Goal: Task Accomplishment & Management: Complete application form

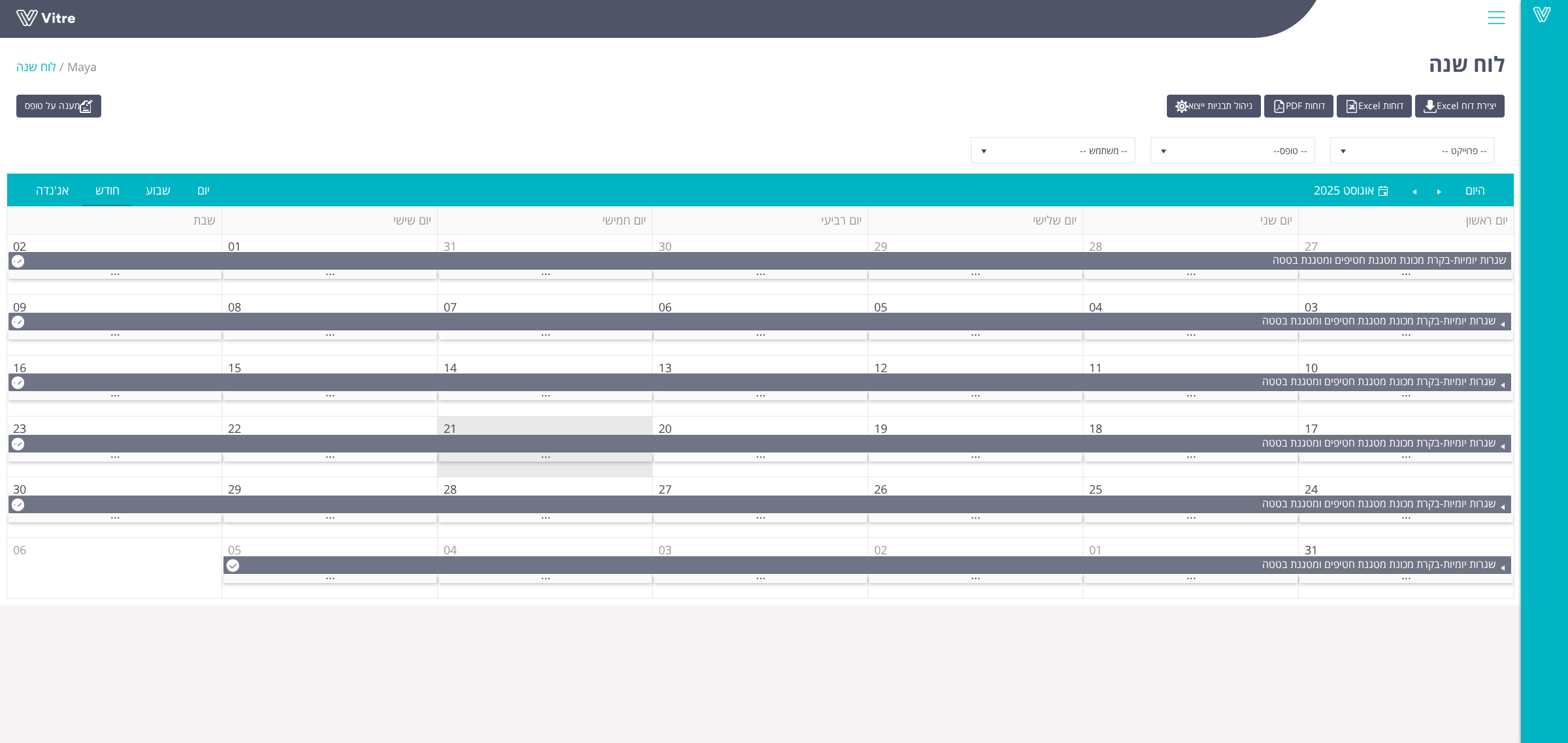
click at [574, 458] on div "..." at bounding box center [546, 458] width 213 height 9
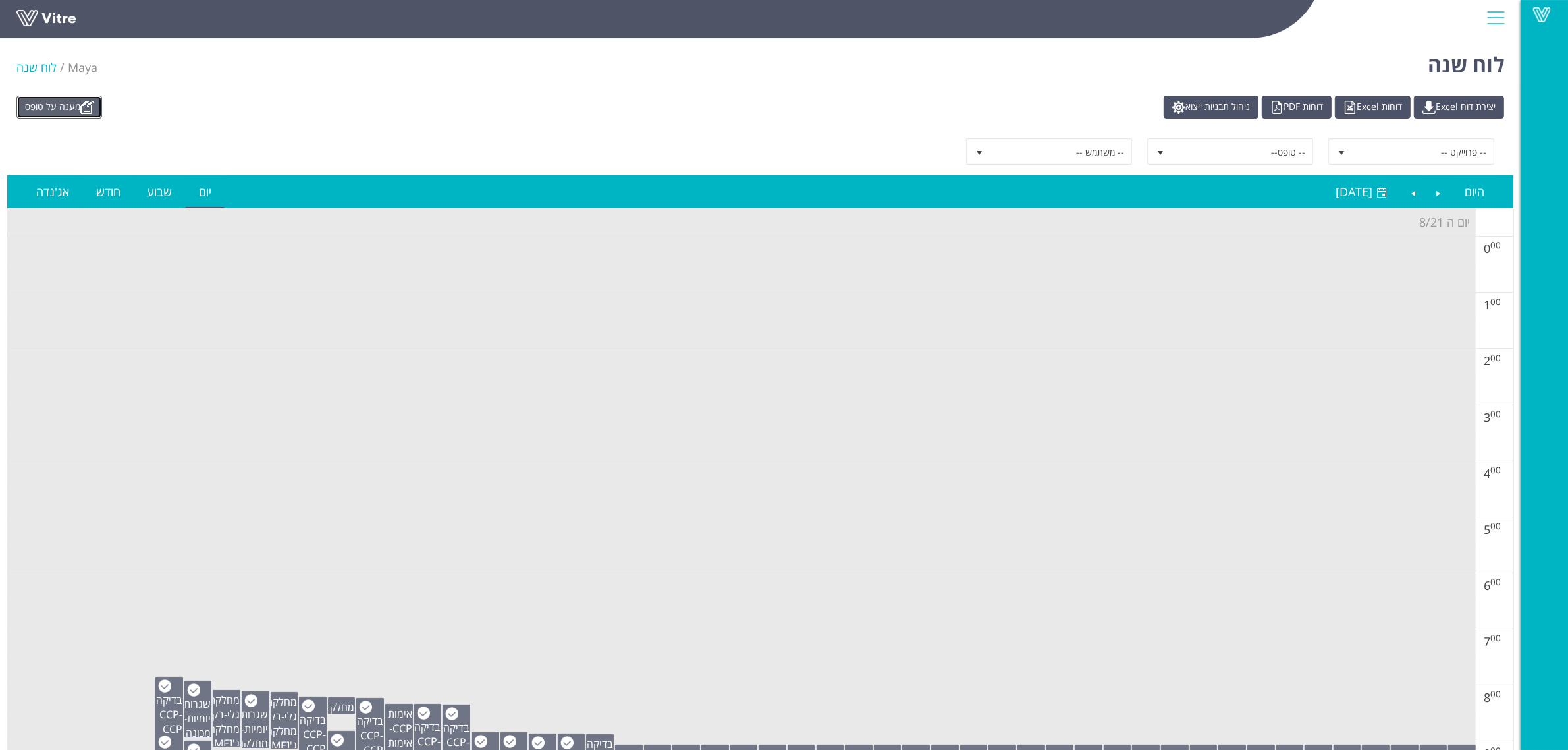
click at [70, 108] on link "מענה על טופס" at bounding box center [59, 107] width 86 height 23
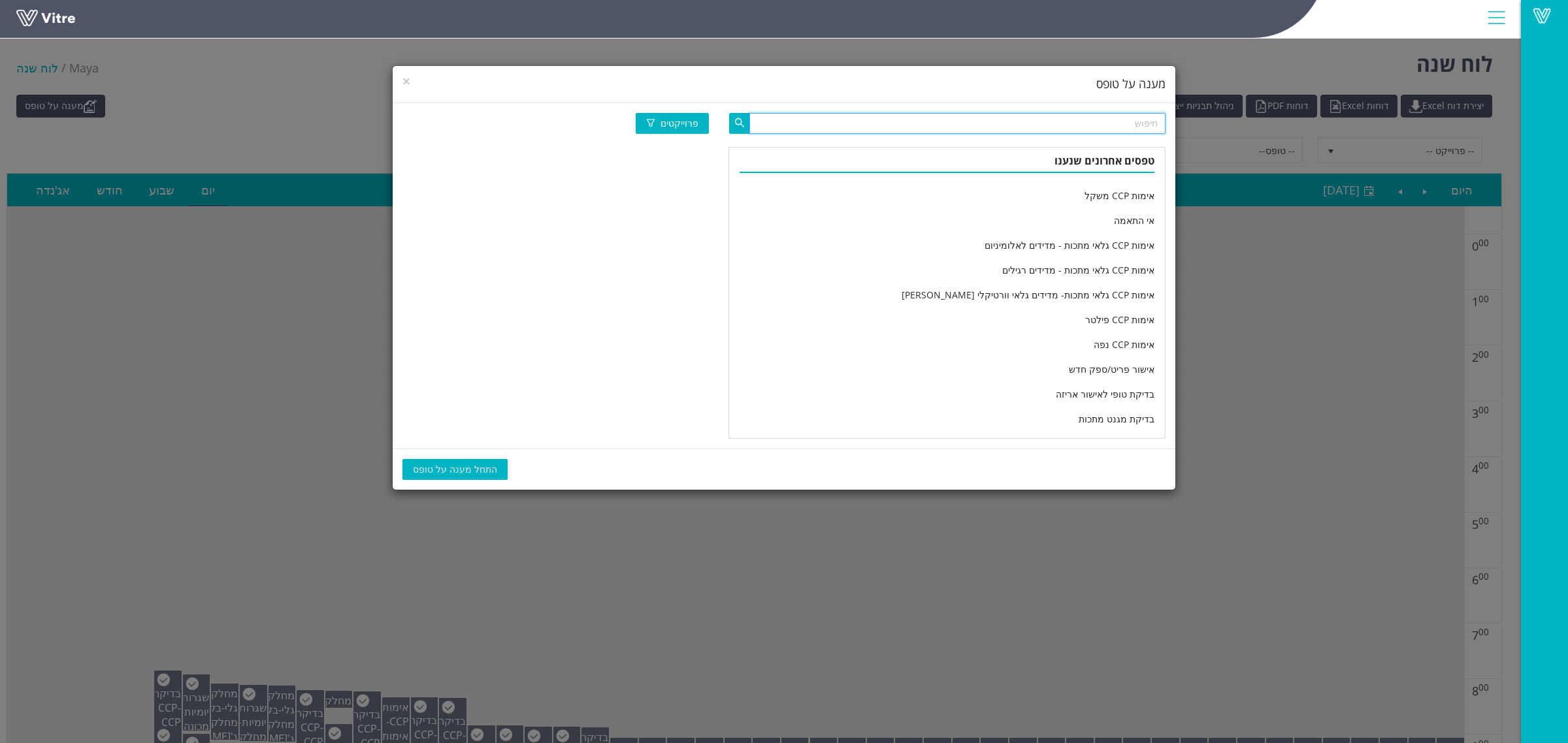
click at [890, 129] on input "text" at bounding box center [958, 124] width 416 height 21
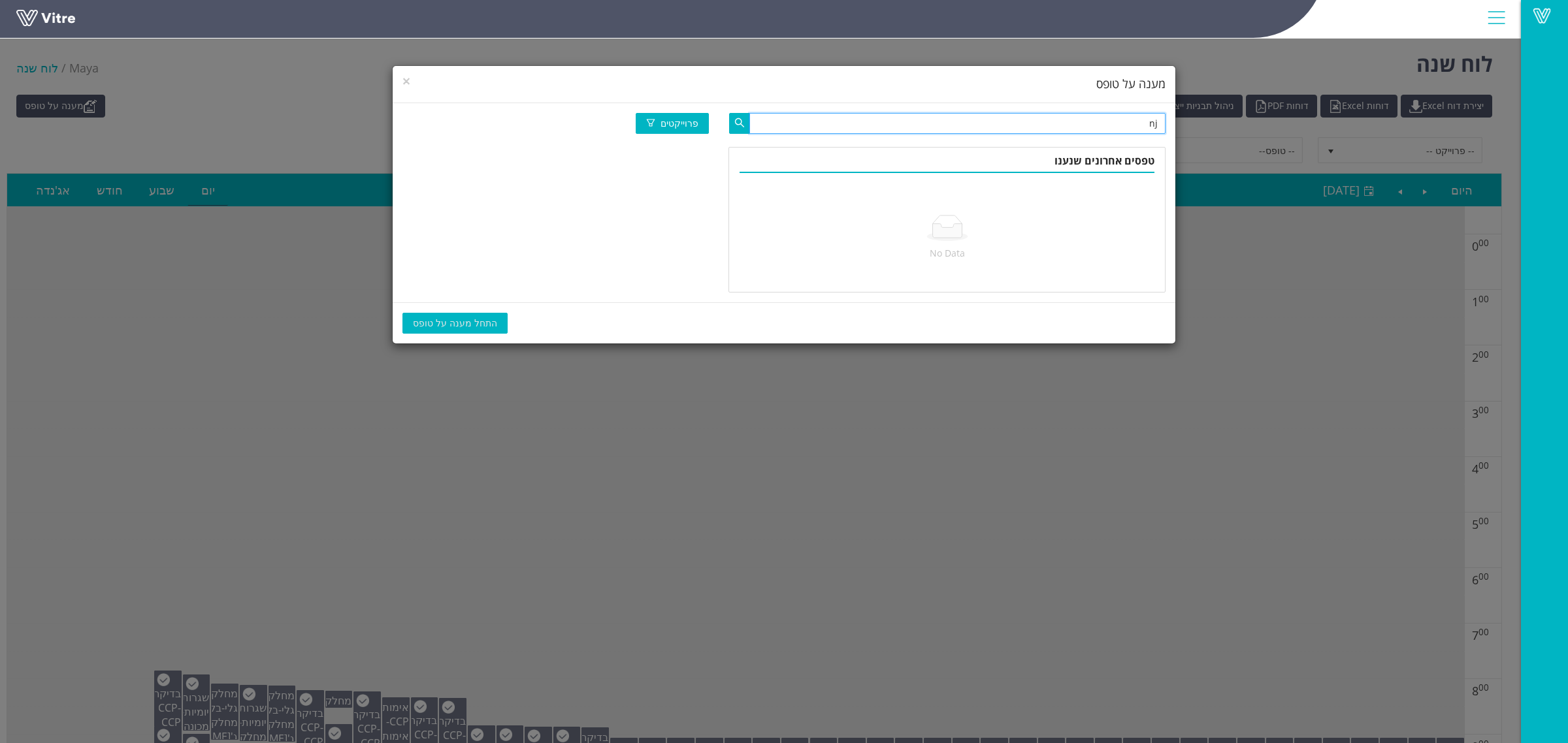
type input "n"
type input "מחלקה יומי"
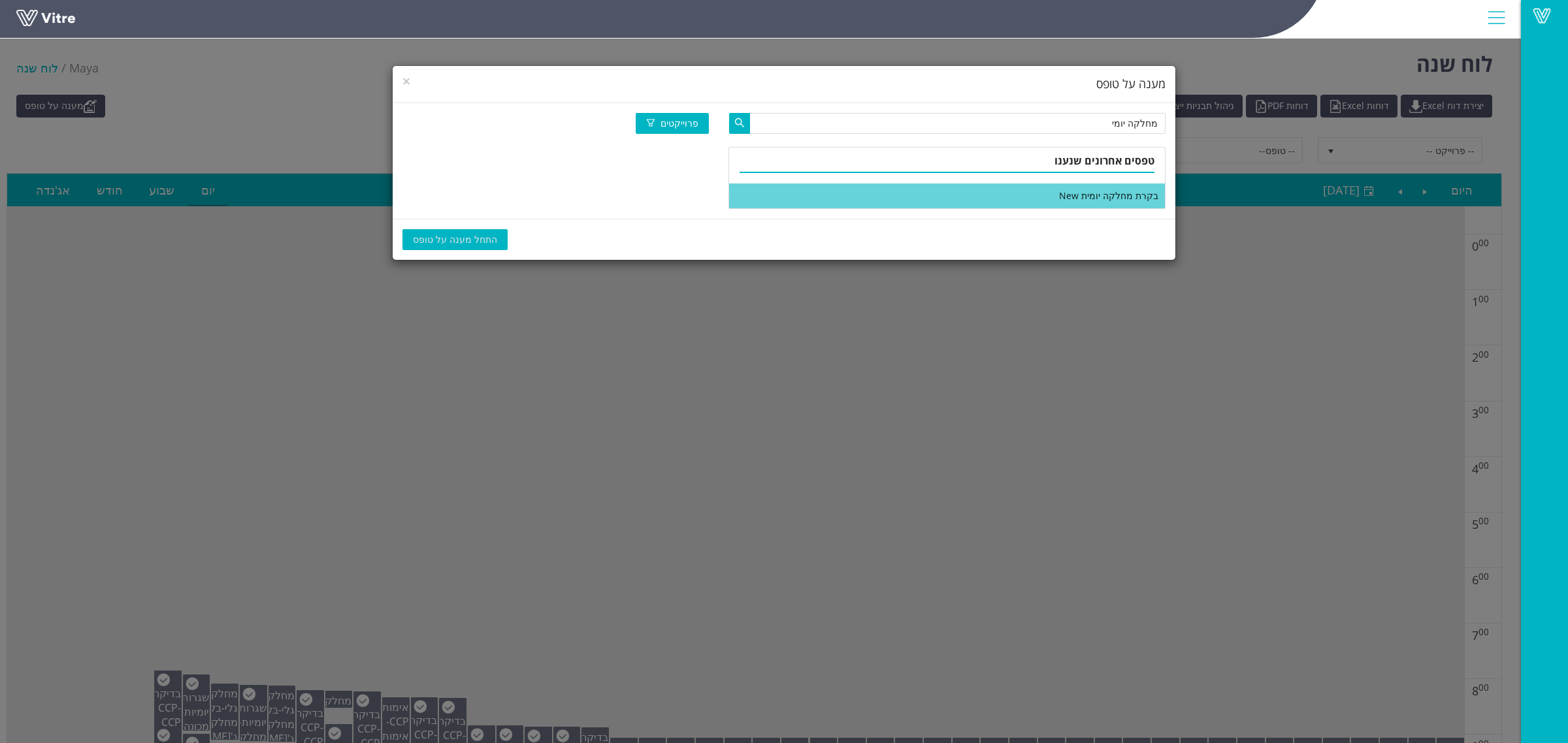
click at [961, 187] on li "בקרת מחלקה יומית New" at bounding box center [946, 195] width 436 height 25
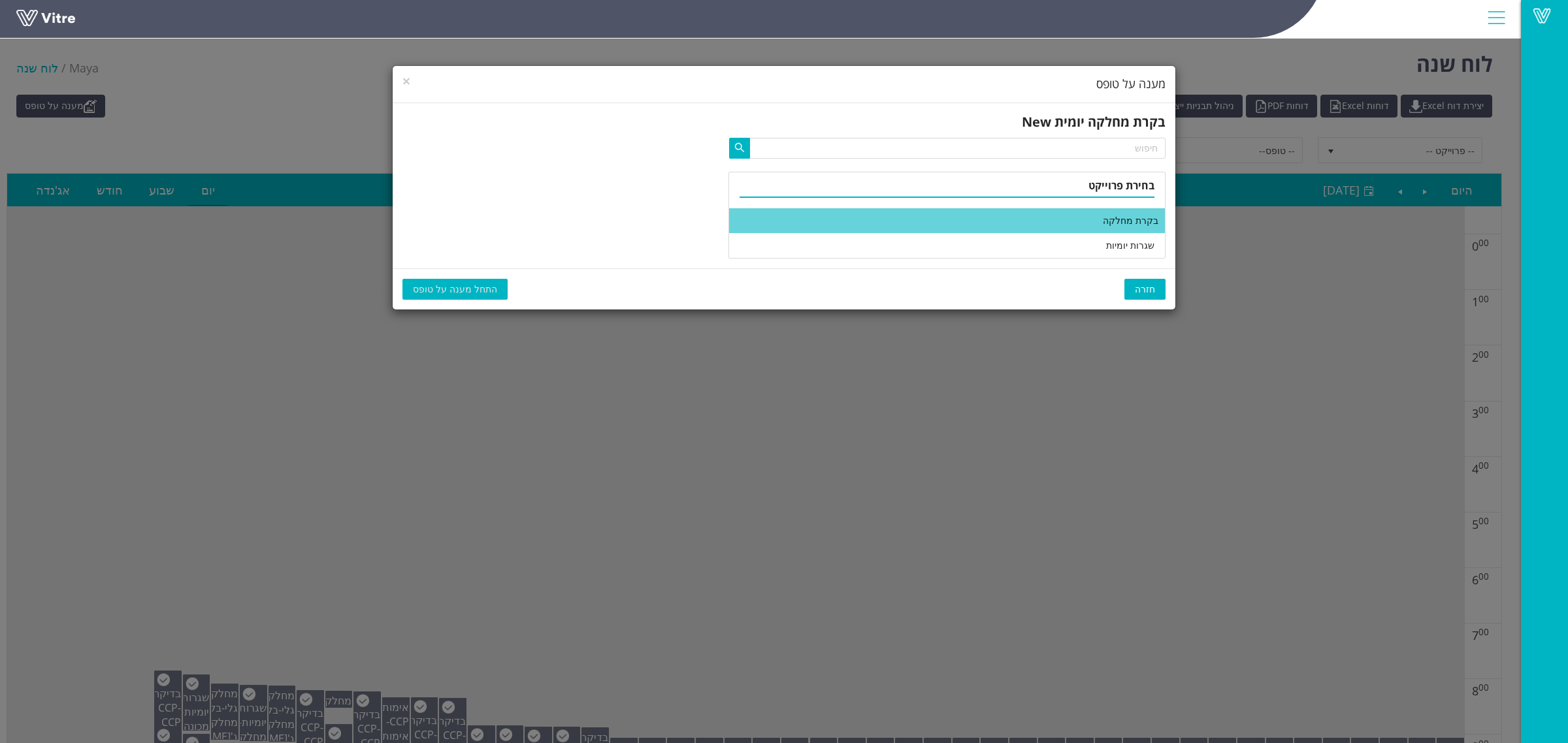
click at [971, 228] on li "בקרת מחלקה" at bounding box center [946, 220] width 436 height 25
click at [439, 289] on span "התחל מענה על טופס" at bounding box center [454, 289] width 84 height 14
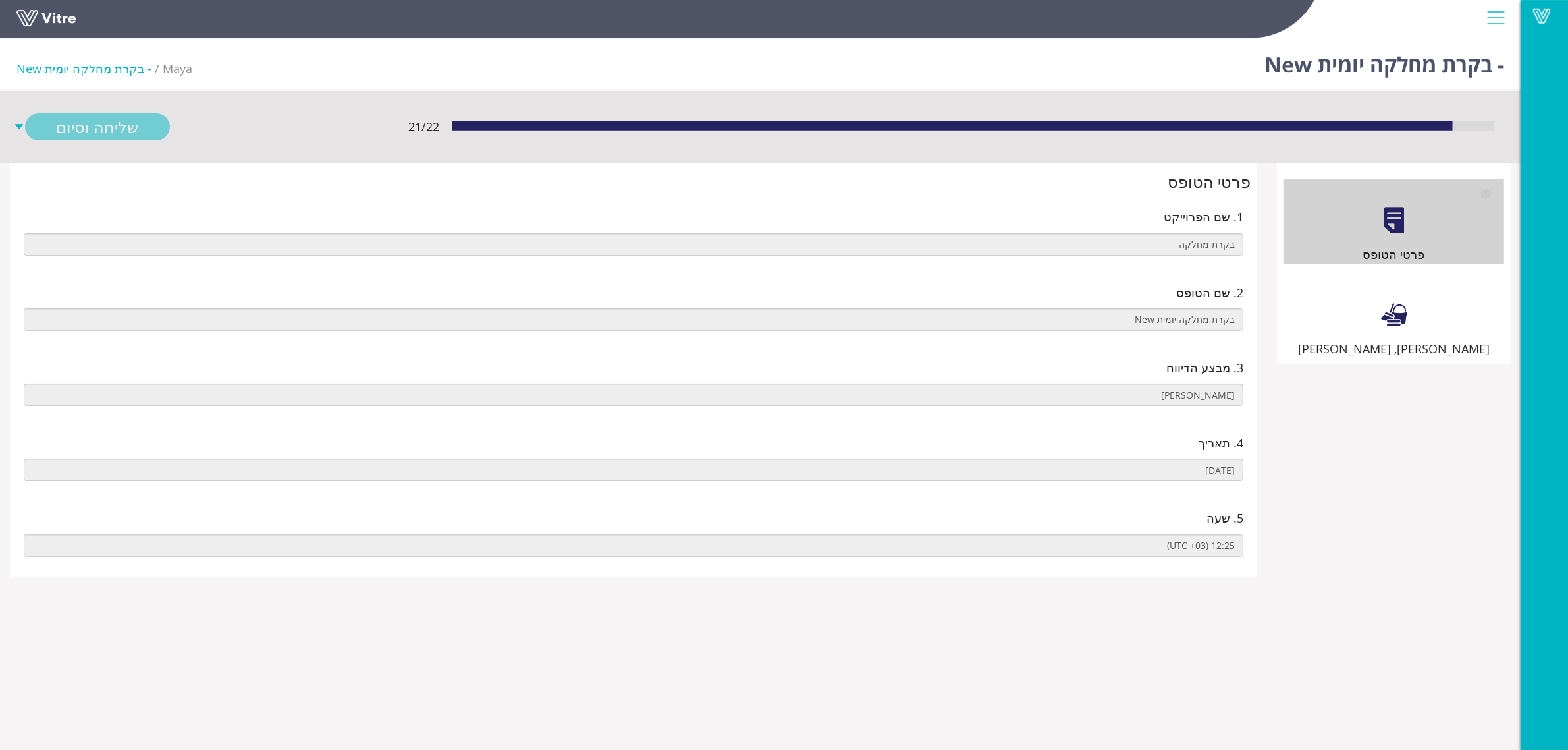
click at [1344, 329] on div "[PERSON_NAME], [PERSON_NAME]" at bounding box center [1393, 316] width 221 height 84
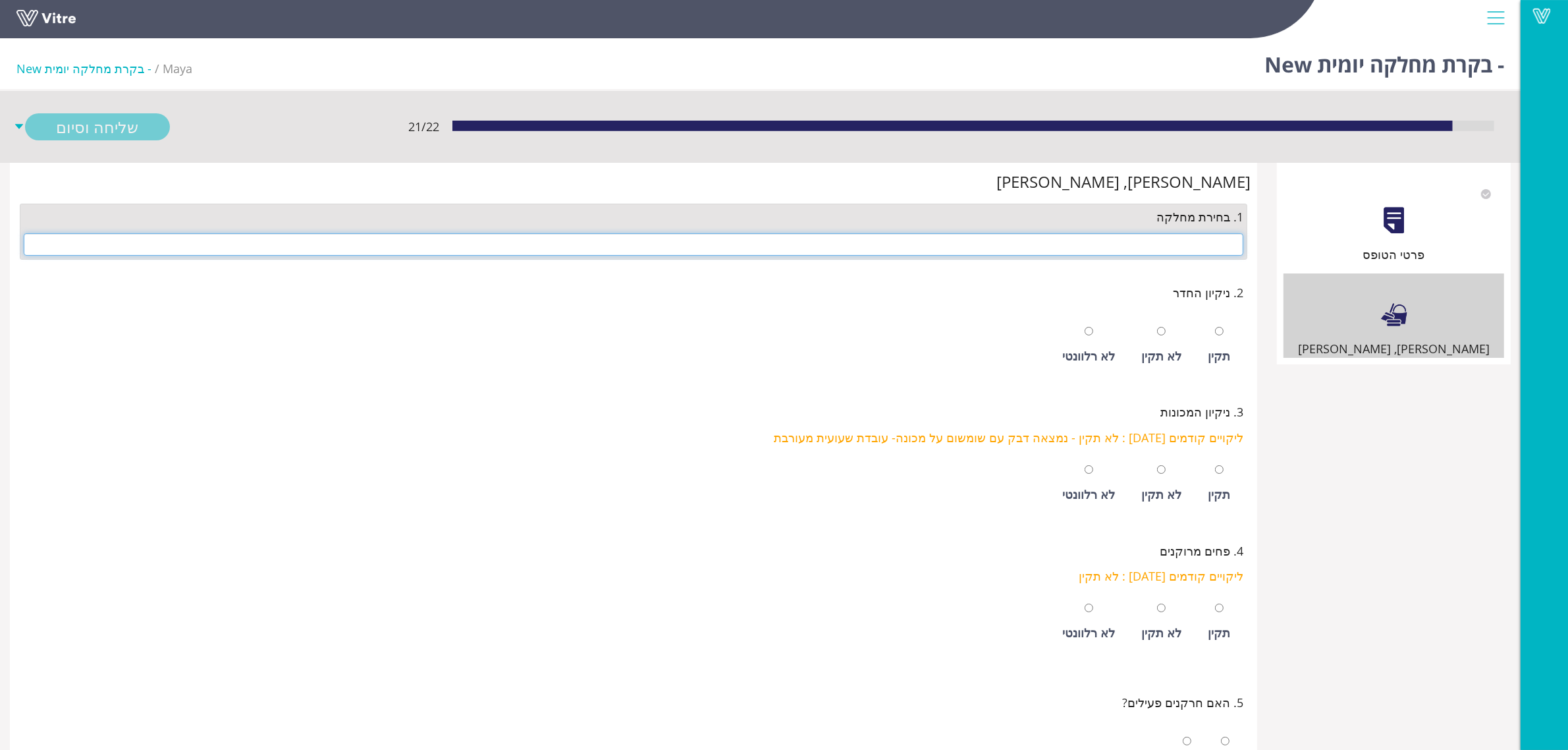
click at [1182, 243] on input "text" at bounding box center [634, 244] width 1220 height 22
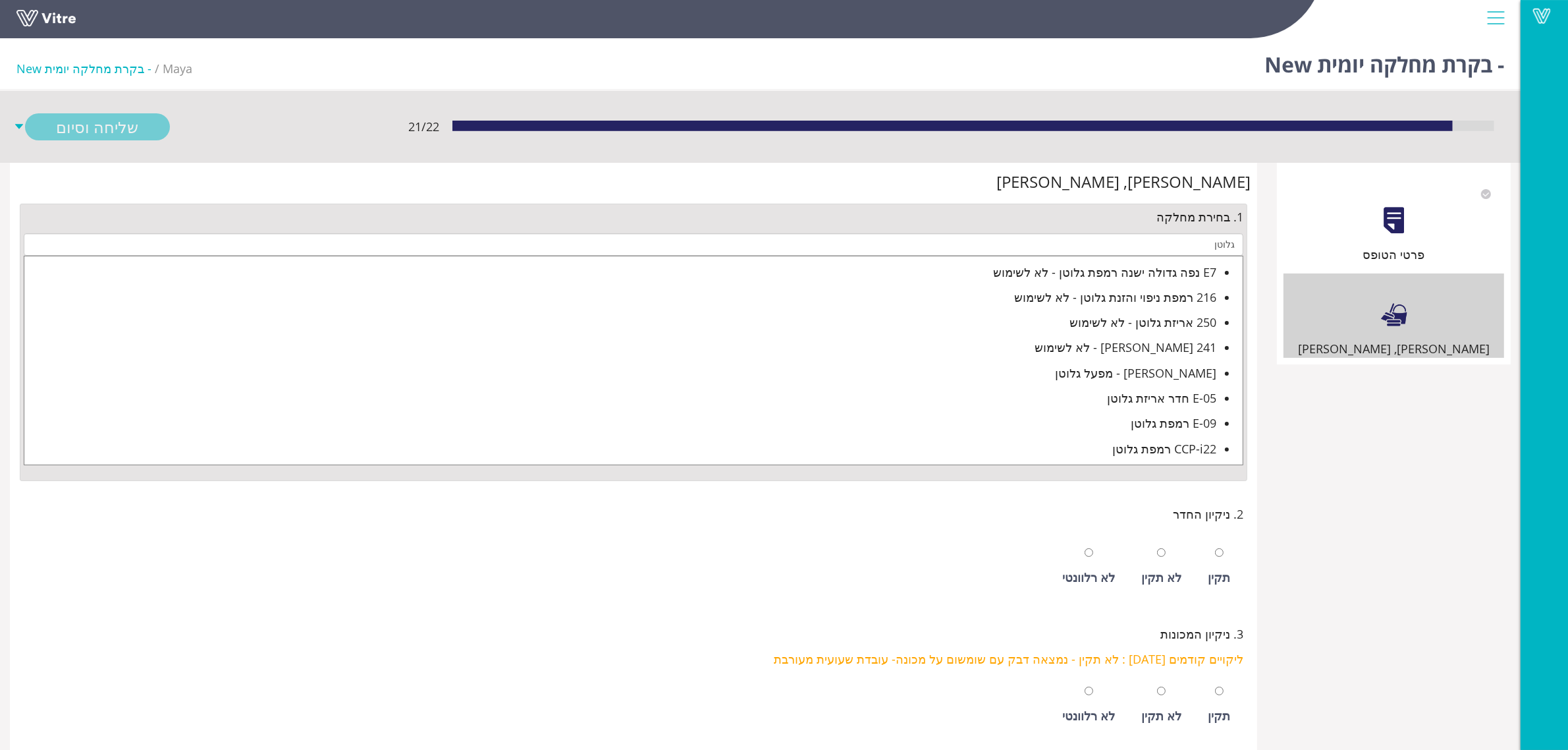
click at [1176, 397] on div "E-05 חדר אריזת גלוטן" at bounding box center [620, 397] width 1192 height 18
type input "E-05 חדר אריזת גלוטן"
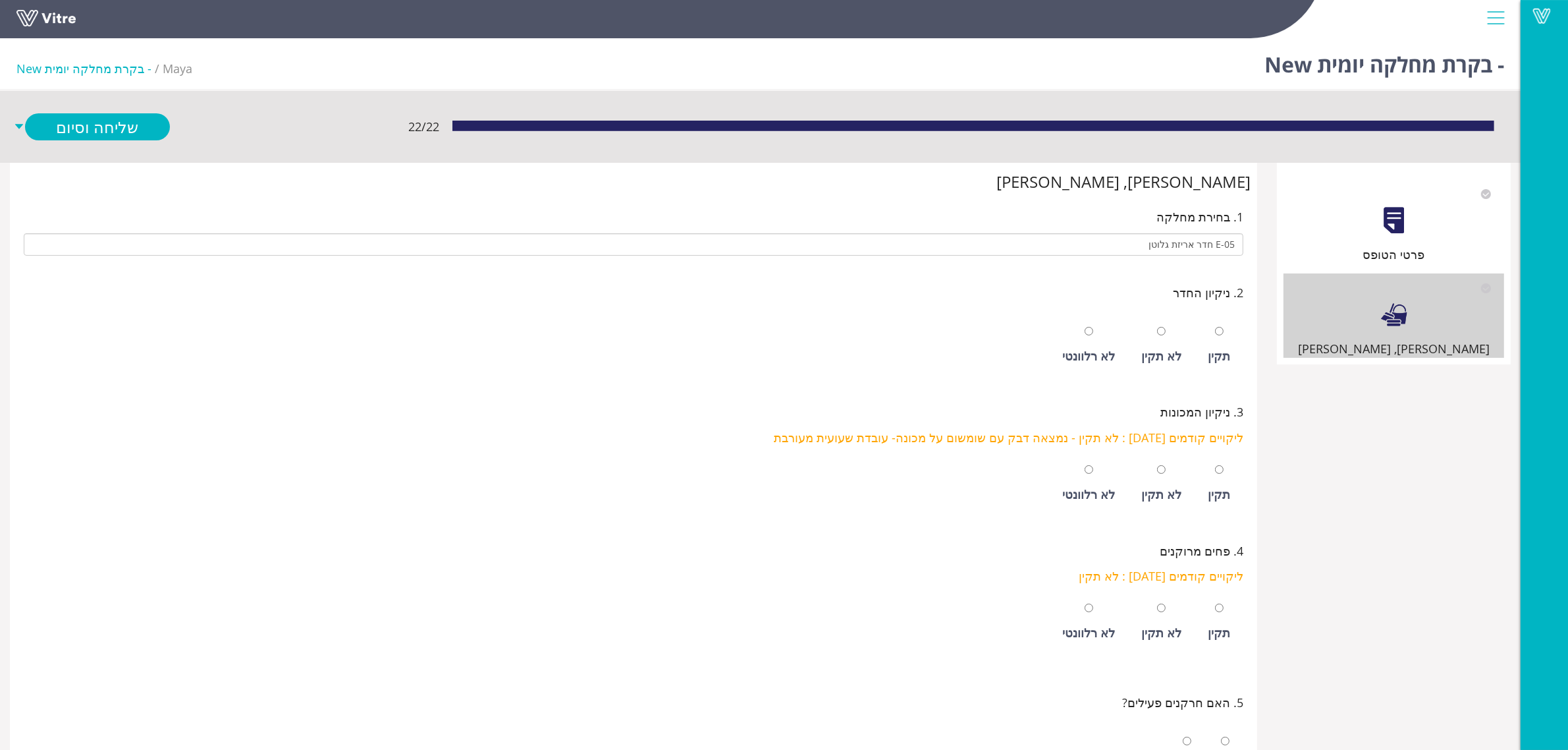
click at [1227, 341] on div "תקין" at bounding box center [1219, 345] width 35 height 60
radio input "true"
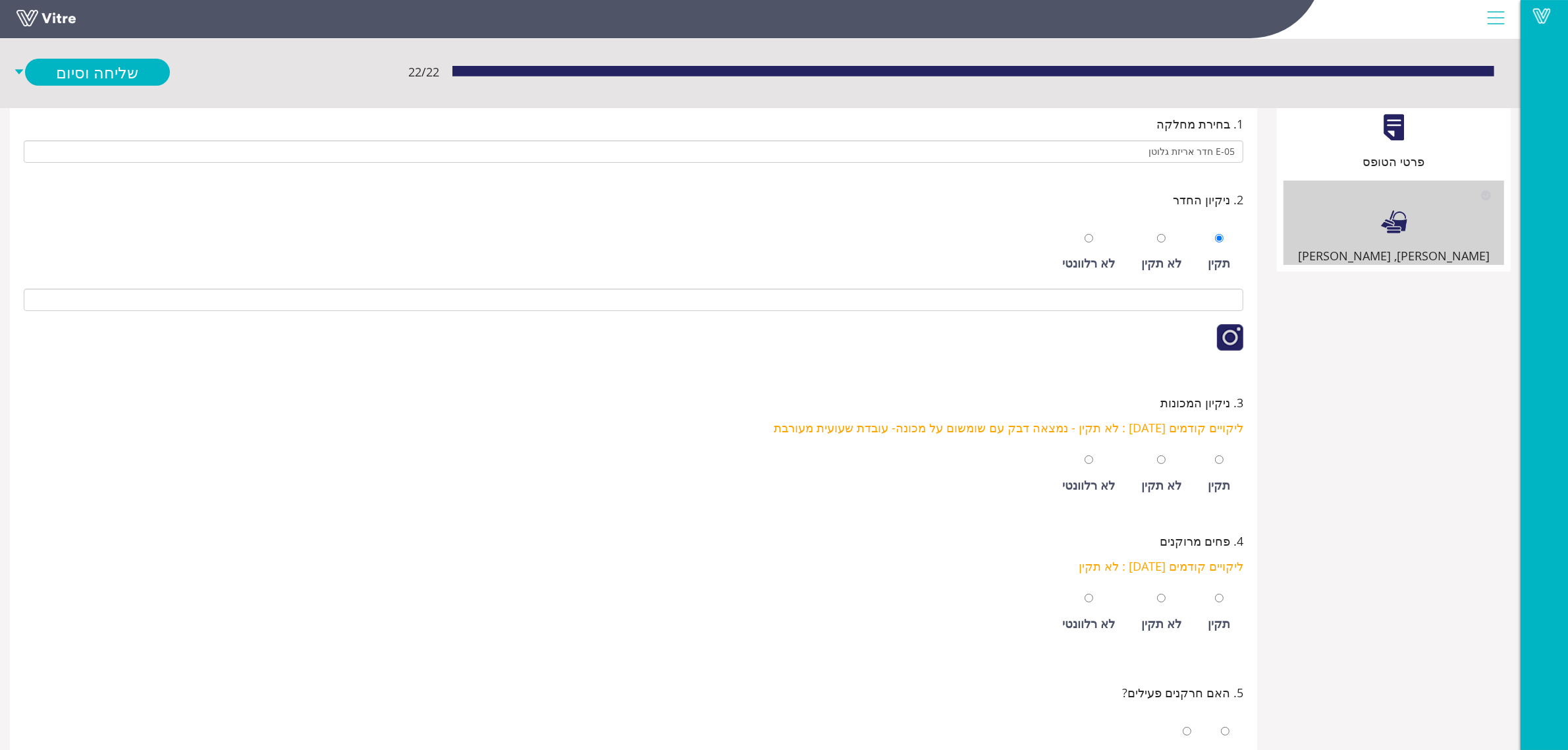
scroll to position [329, 0]
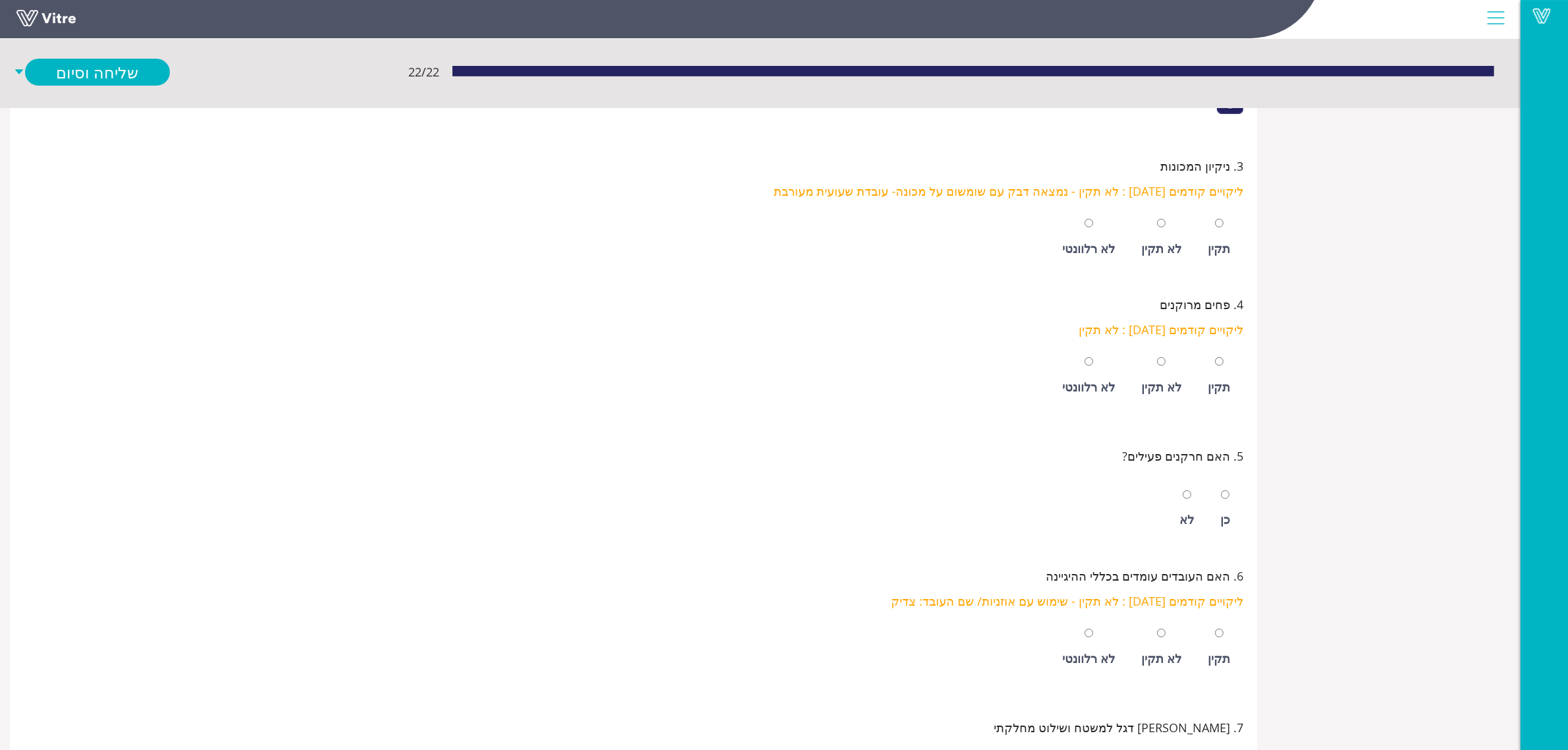
click at [1224, 249] on div "תקין" at bounding box center [1219, 248] width 22 height 18
radio input "true"
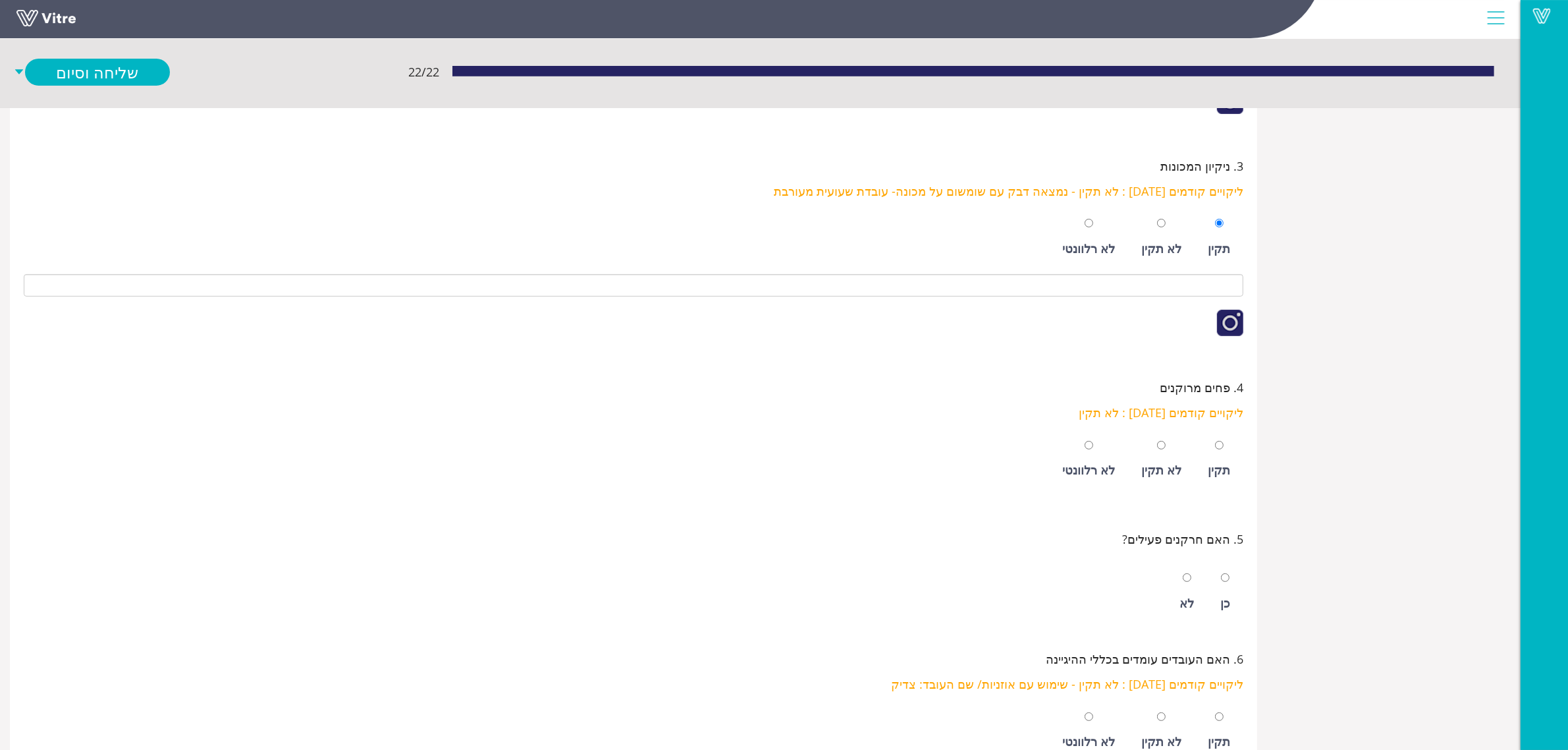
click at [1229, 440] on div "תקין" at bounding box center [1219, 459] width 35 height 60
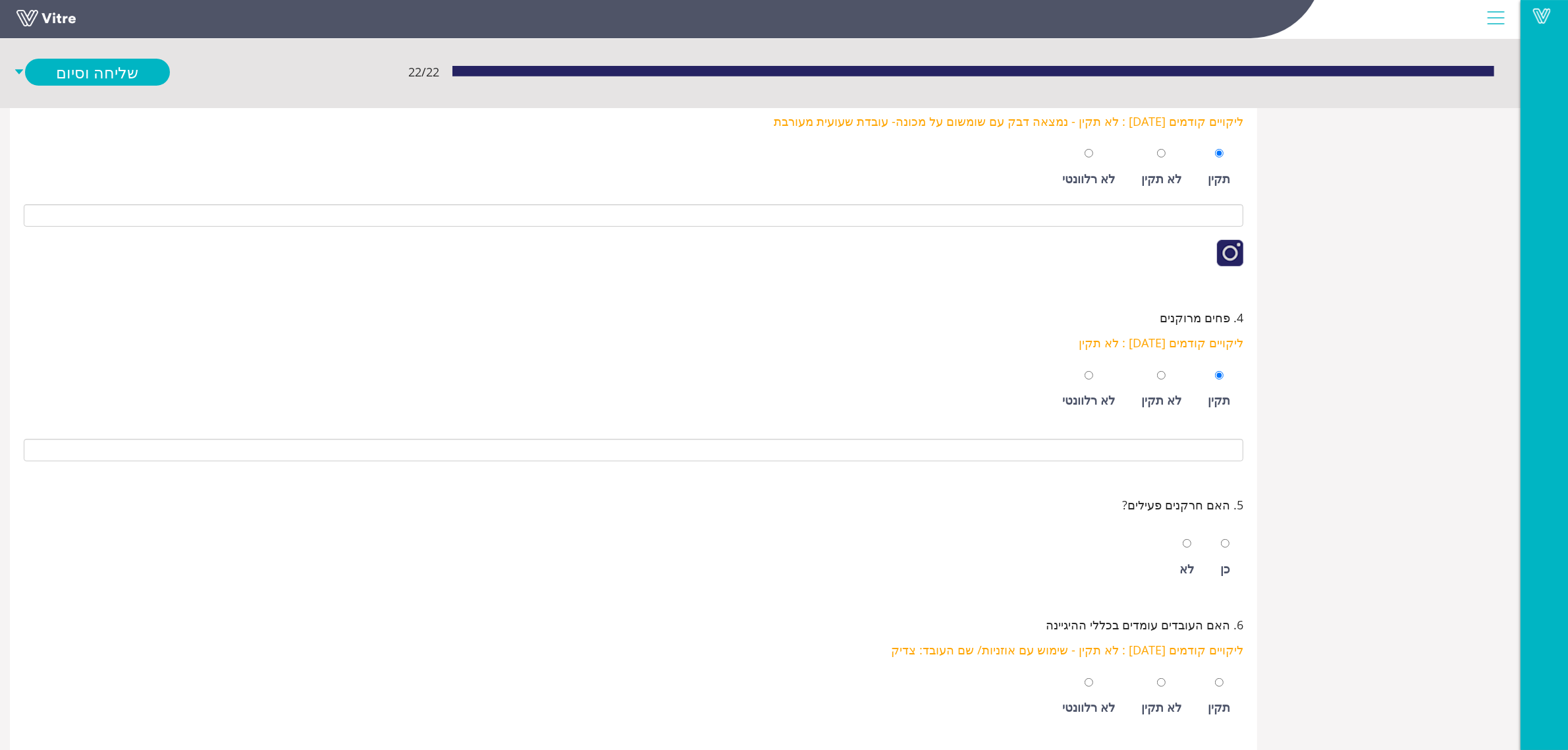
scroll to position [495, 0]
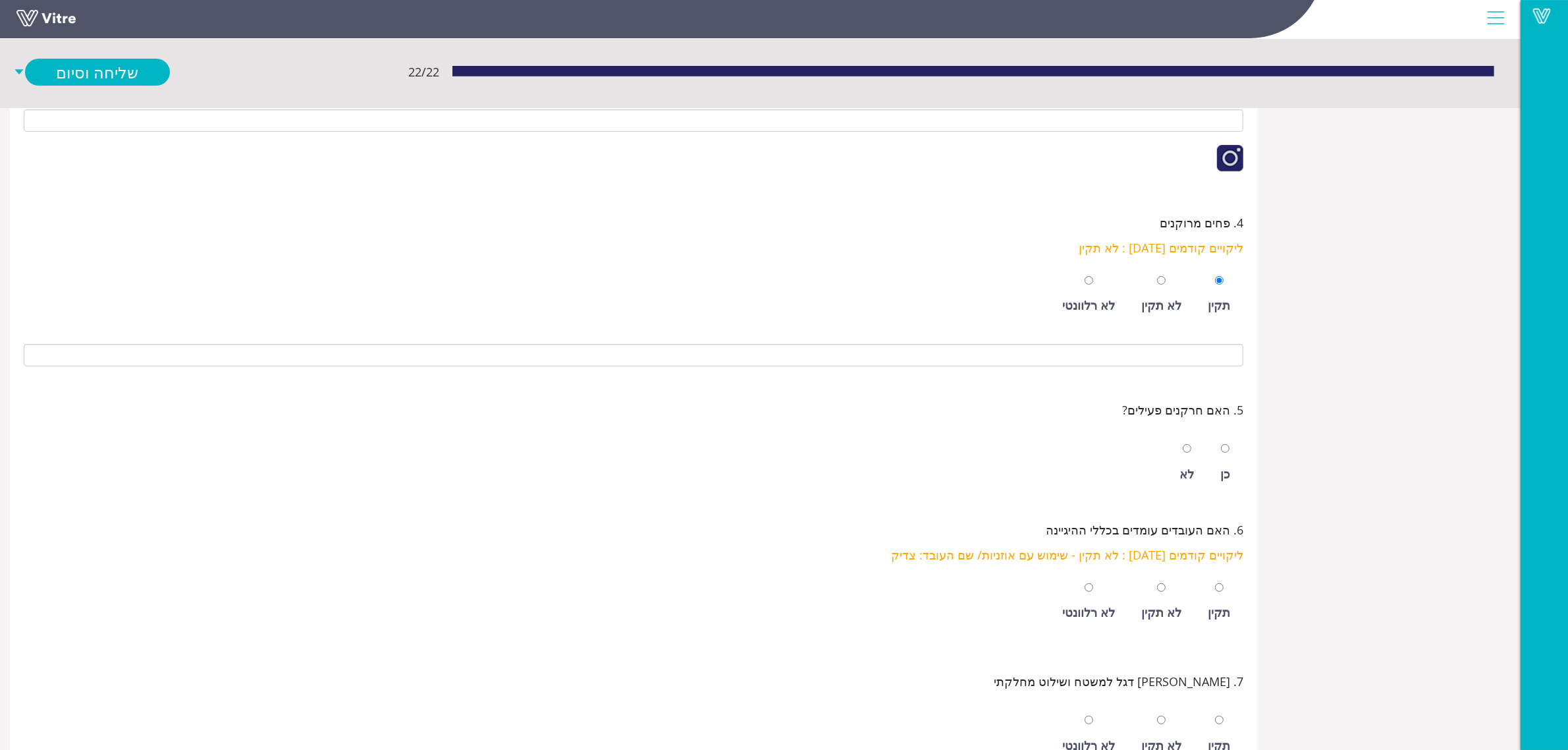
click at [1173, 298] on div "לא תקין" at bounding box center [1161, 304] width 40 height 18
radio input "false"
radio input "true"
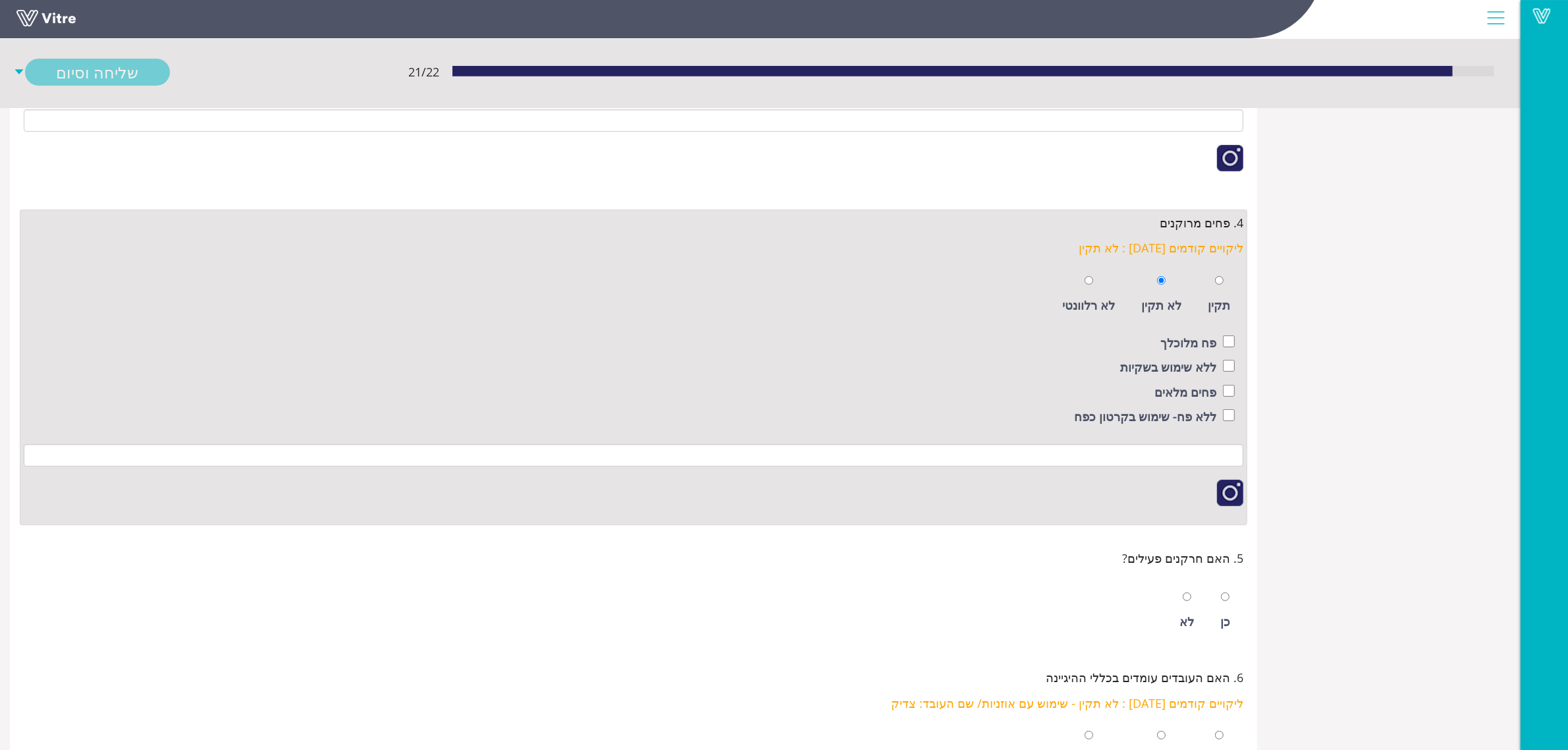
click at [1212, 423] on label "ללא פח- שימוש בקרטון כפח" at bounding box center [1146, 416] width 143 height 18
checkbox input "true"
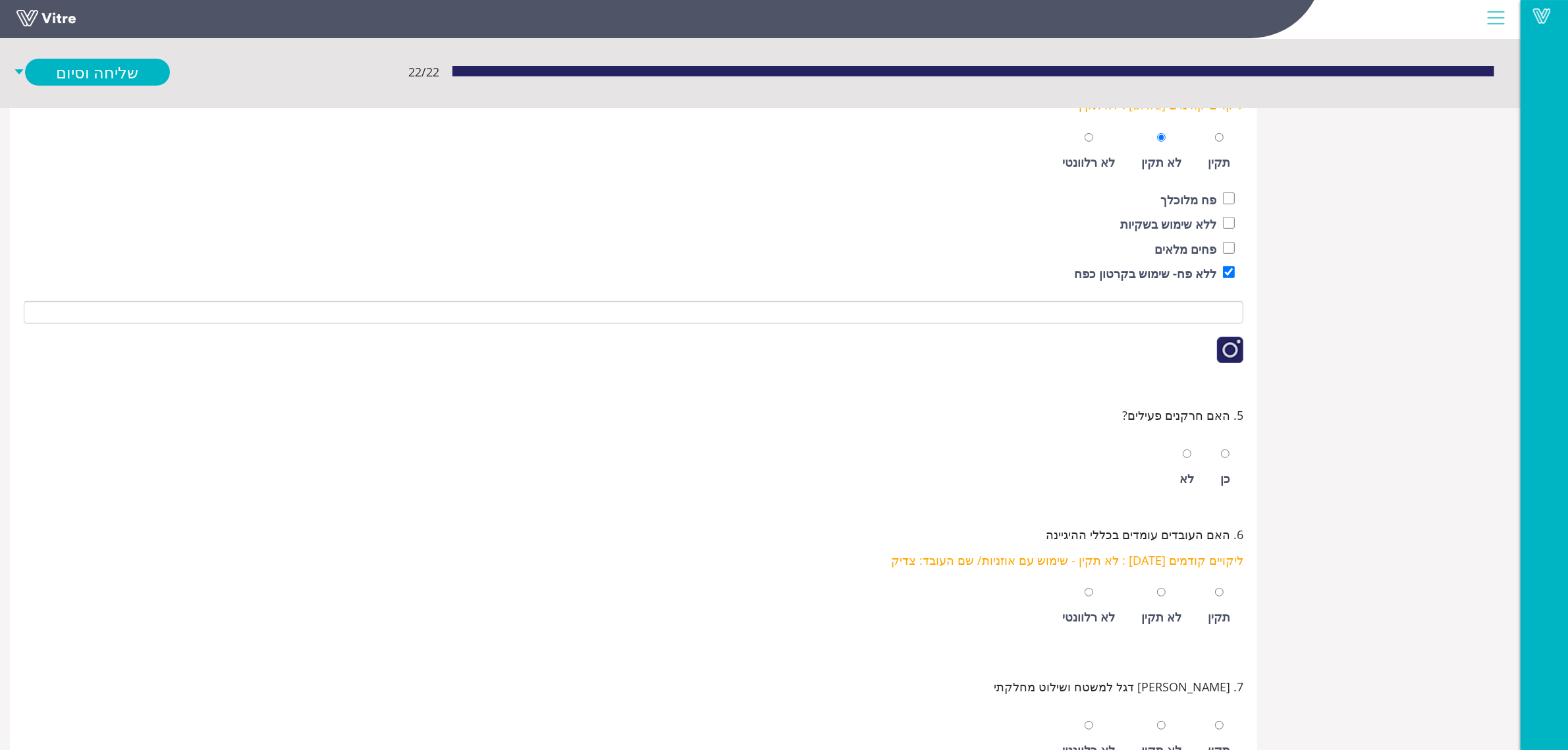
scroll to position [741, 0]
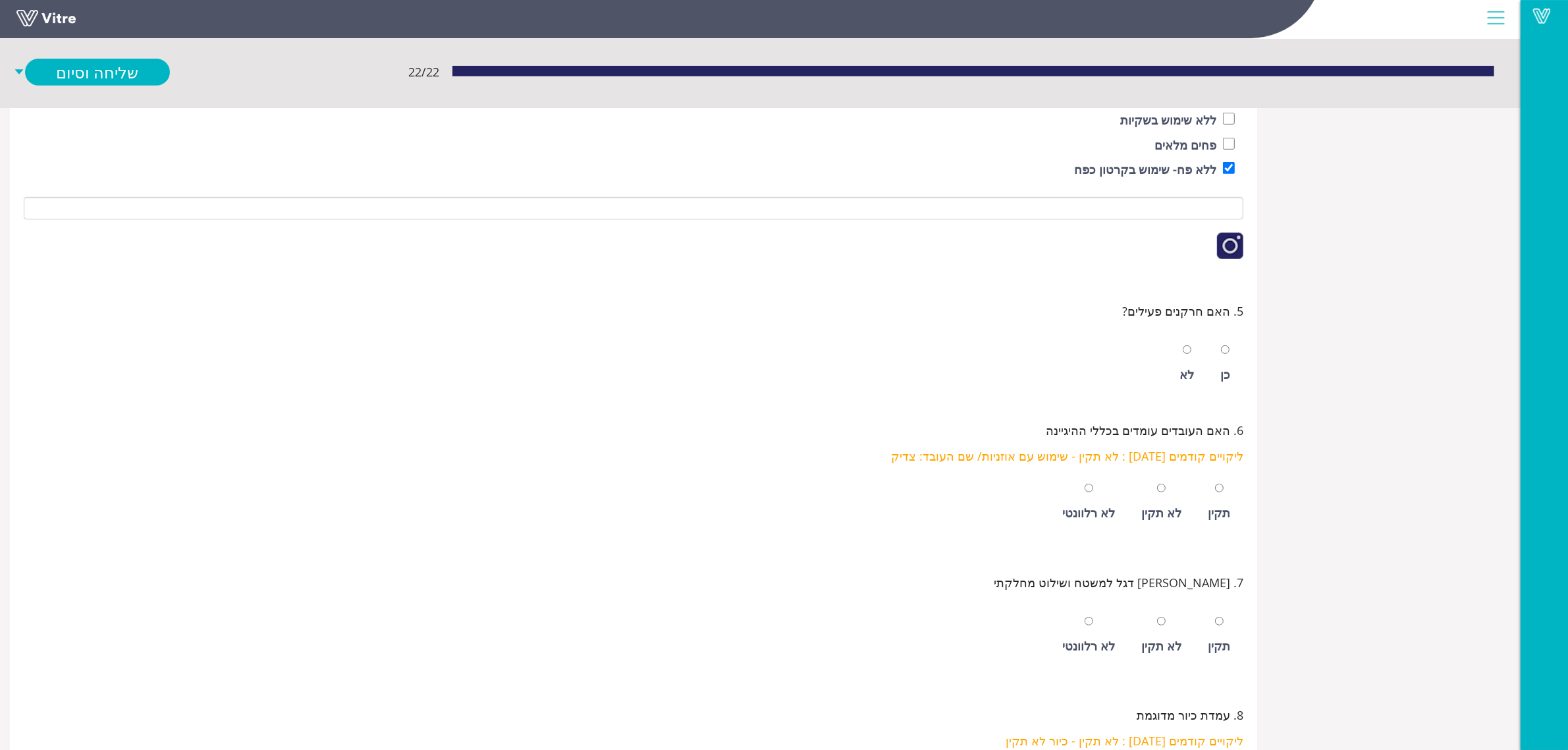
click at [1220, 378] on div "כן" at bounding box center [1225, 364] width 23 height 60
radio input "true"
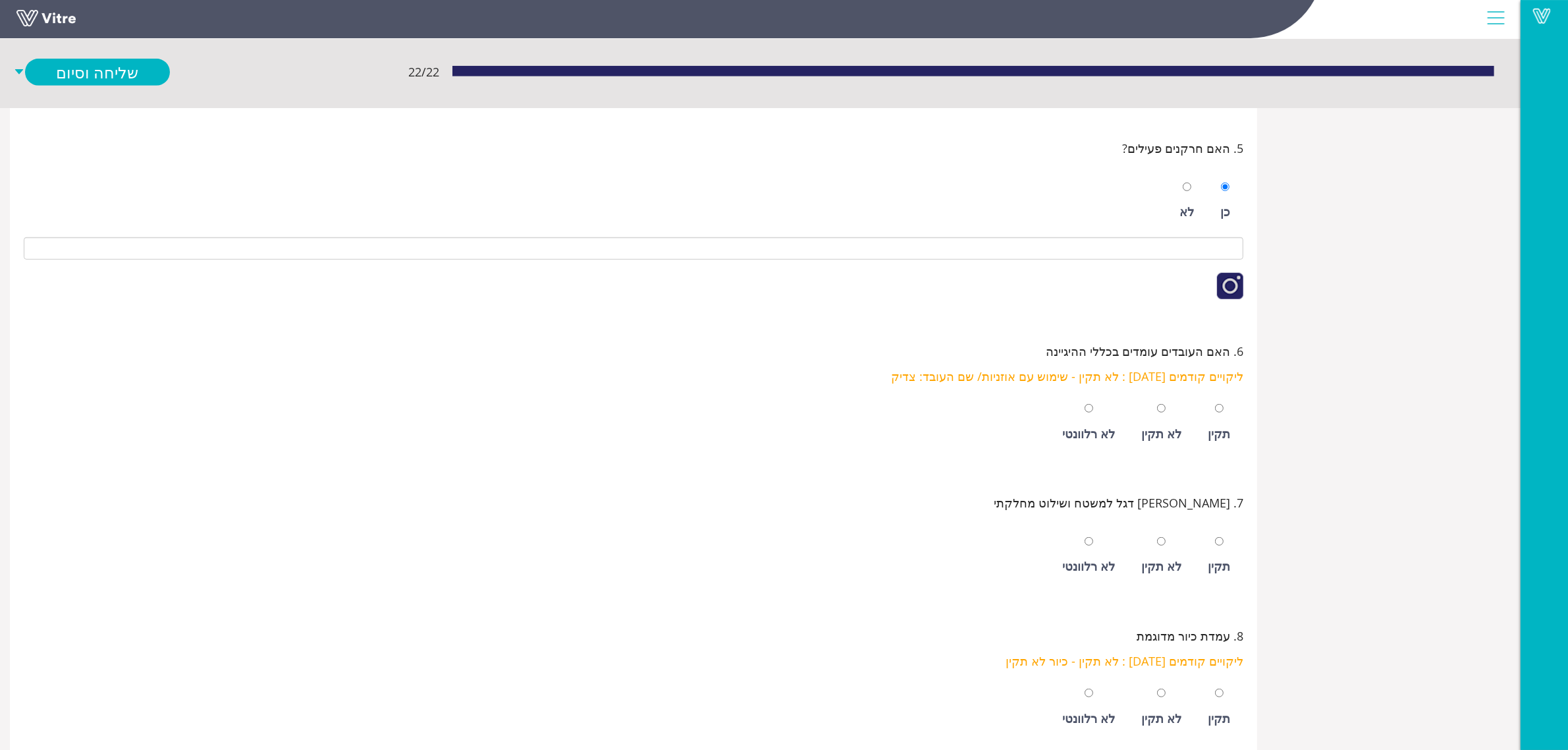
scroll to position [907, 0]
click at [1203, 413] on div "תקין" at bounding box center [1219, 421] width 35 height 60
radio input "true"
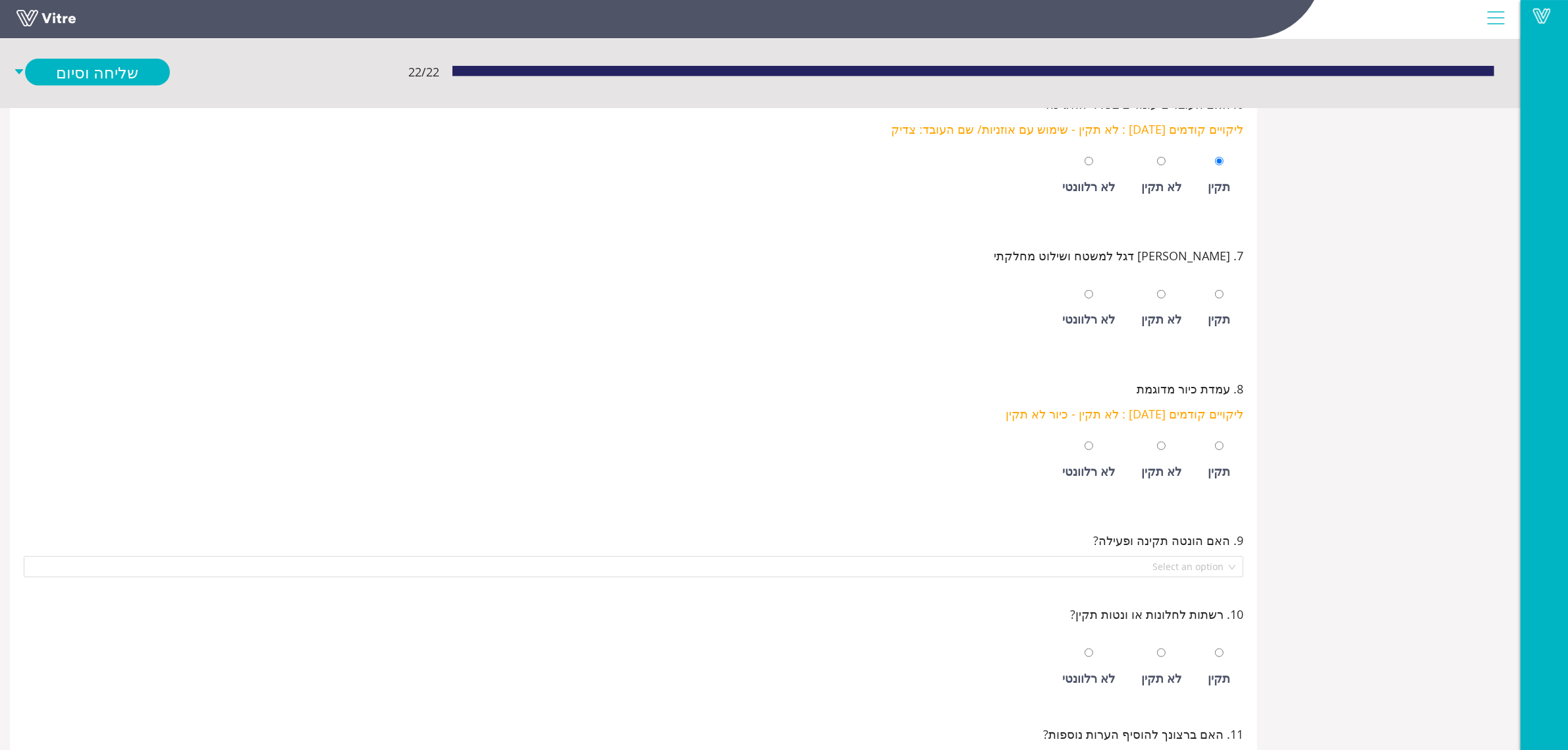
scroll to position [1153, 0]
click at [1219, 301] on div at bounding box center [1220, 292] width 9 height 18
radio input "true"
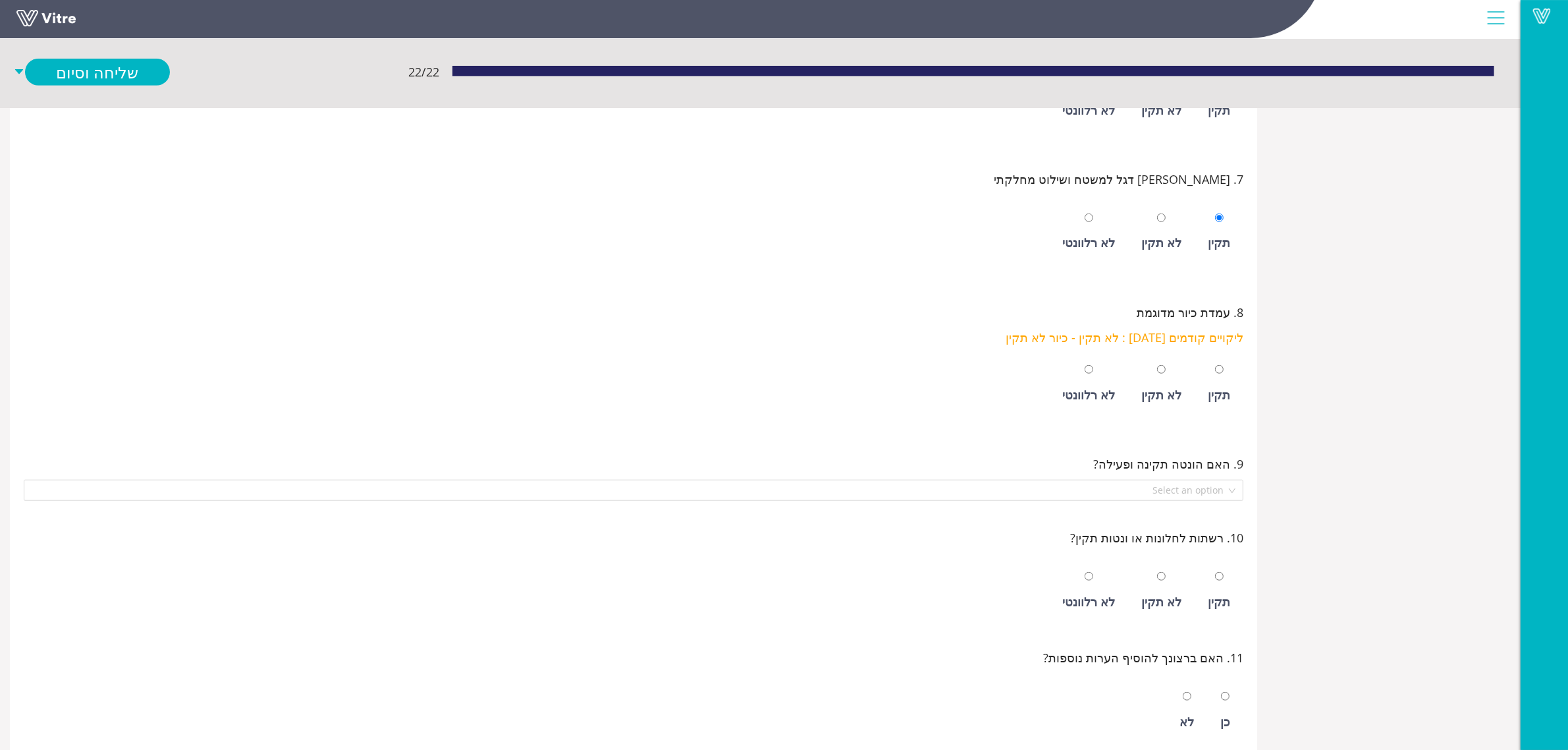
scroll to position [1318, 0]
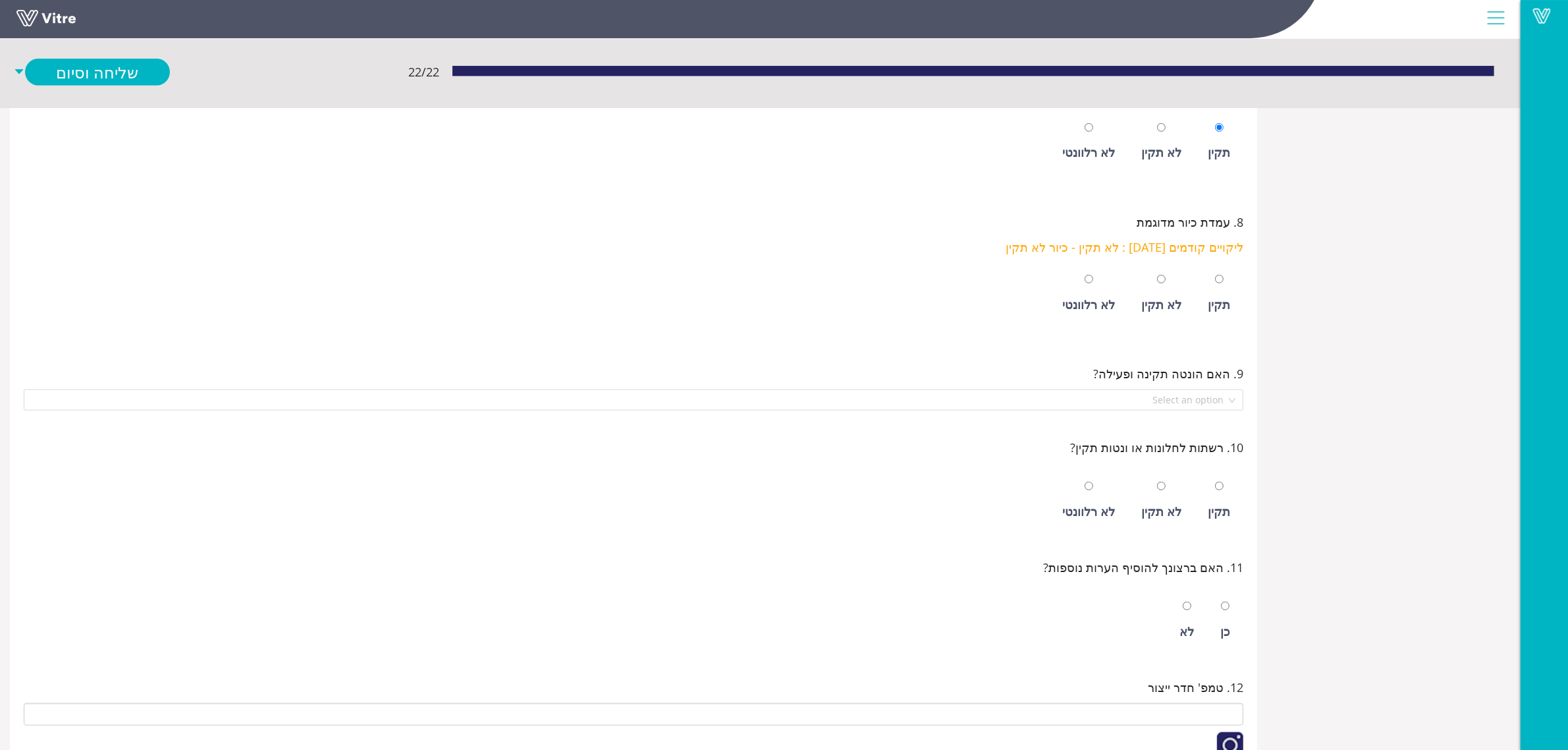
click at [1161, 311] on div "לא תקין" at bounding box center [1161, 304] width 40 height 18
radio input "true"
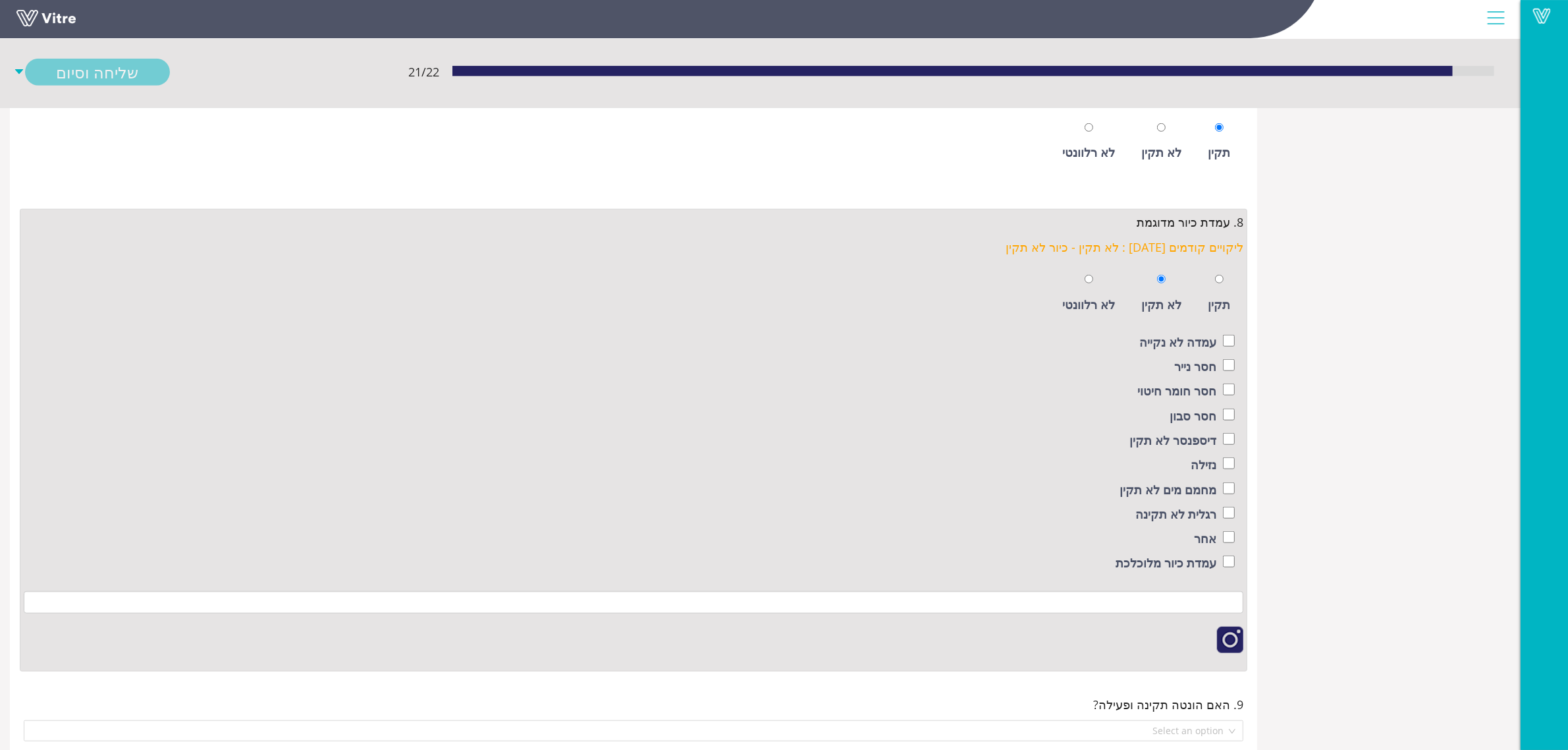
click at [1183, 347] on label "עמדה לא נקייה" at bounding box center [1179, 341] width 77 height 18
checkbox input "true"
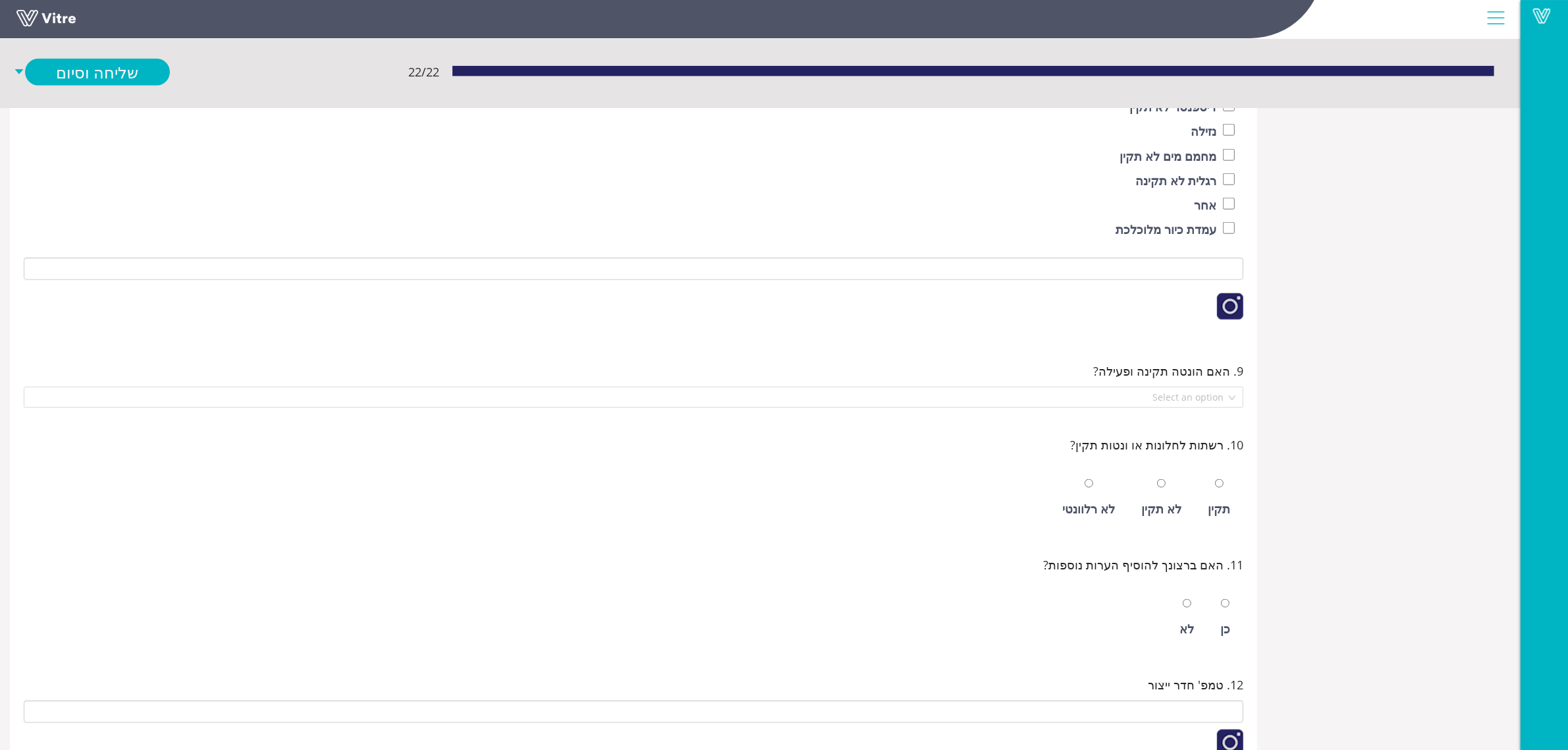
scroll to position [1730, 0]
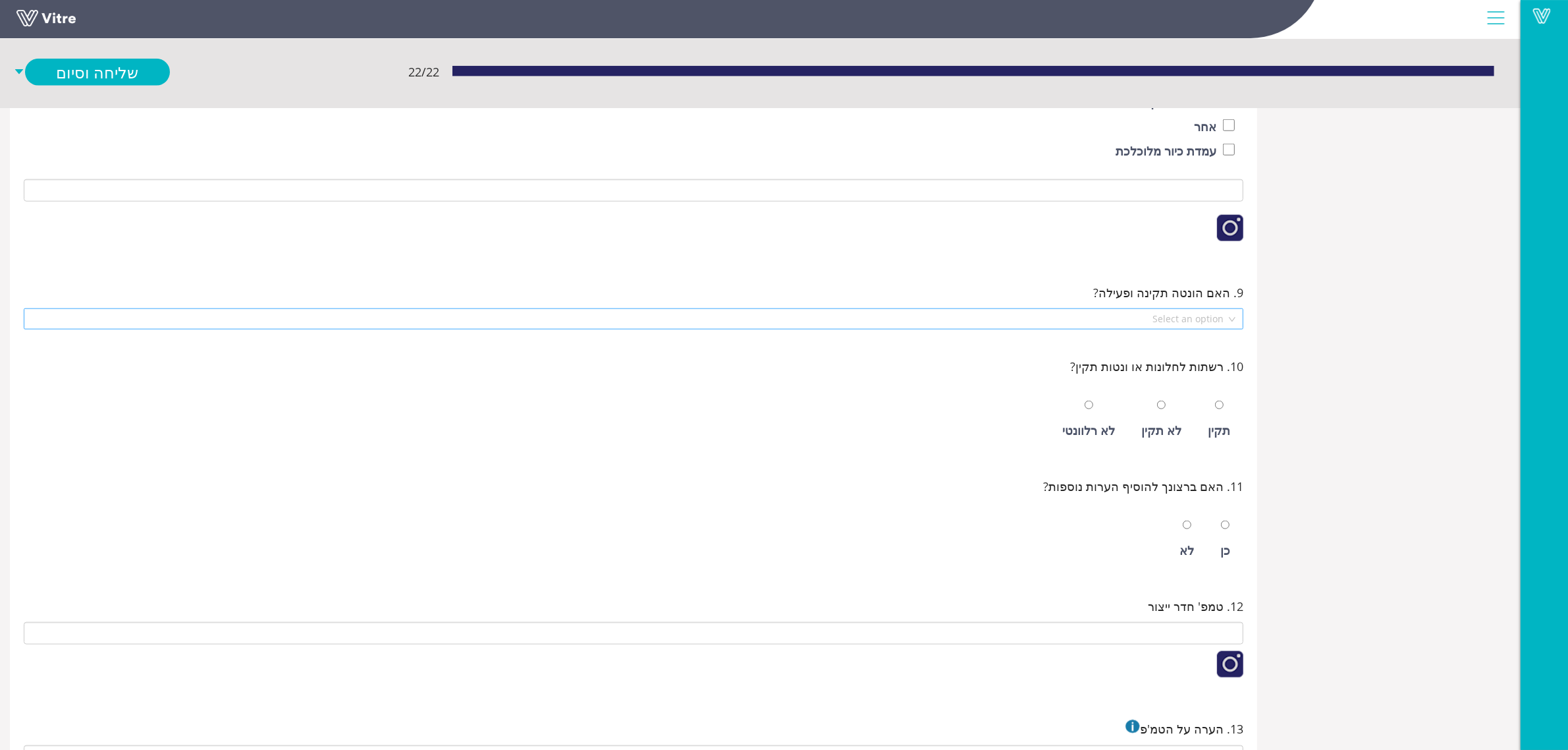
click at [1204, 329] on input "search" at bounding box center [629, 318] width 1195 height 20
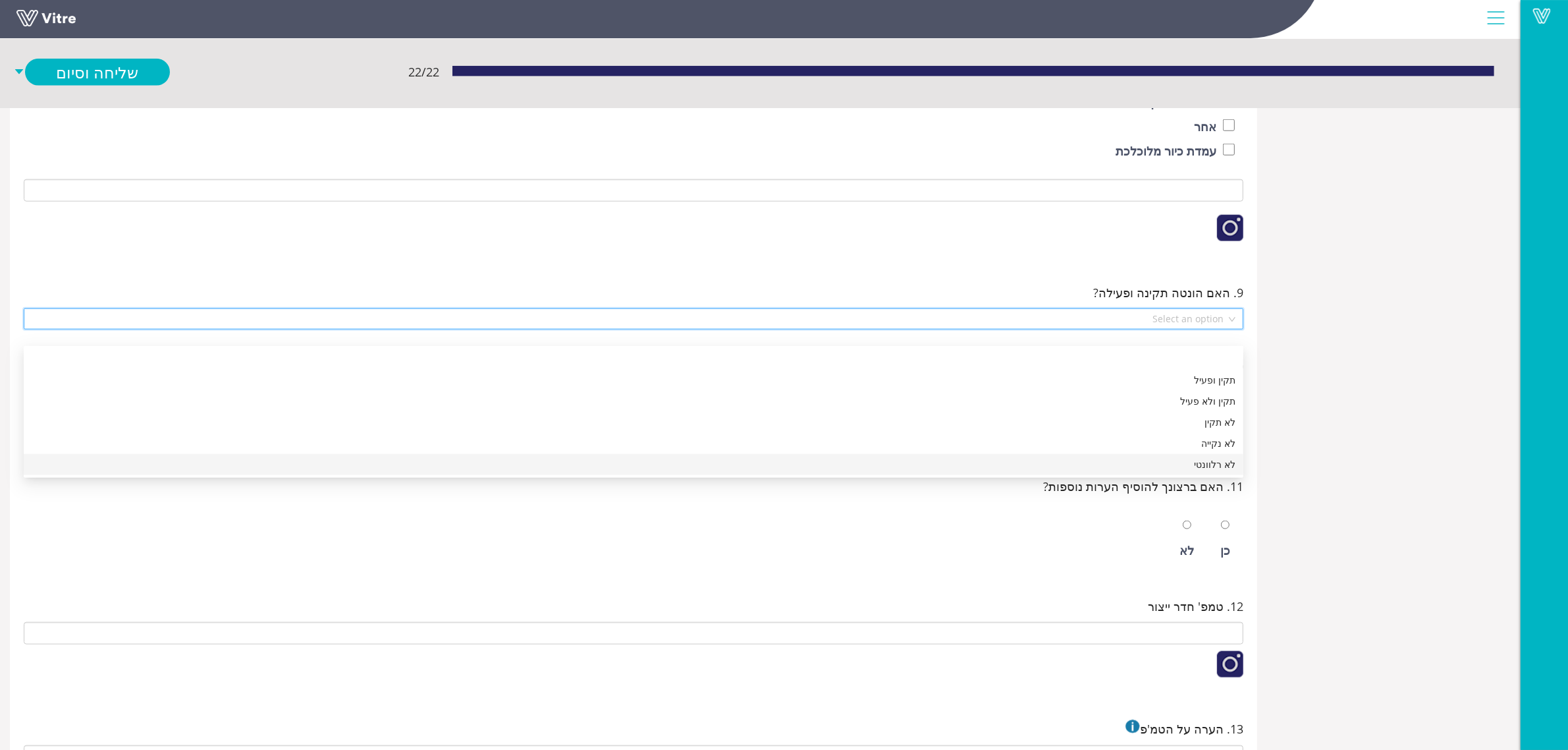
click at [1209, 471] on div "לא רלוונטי" at bounding box center [634, 464] width 1204 height 15
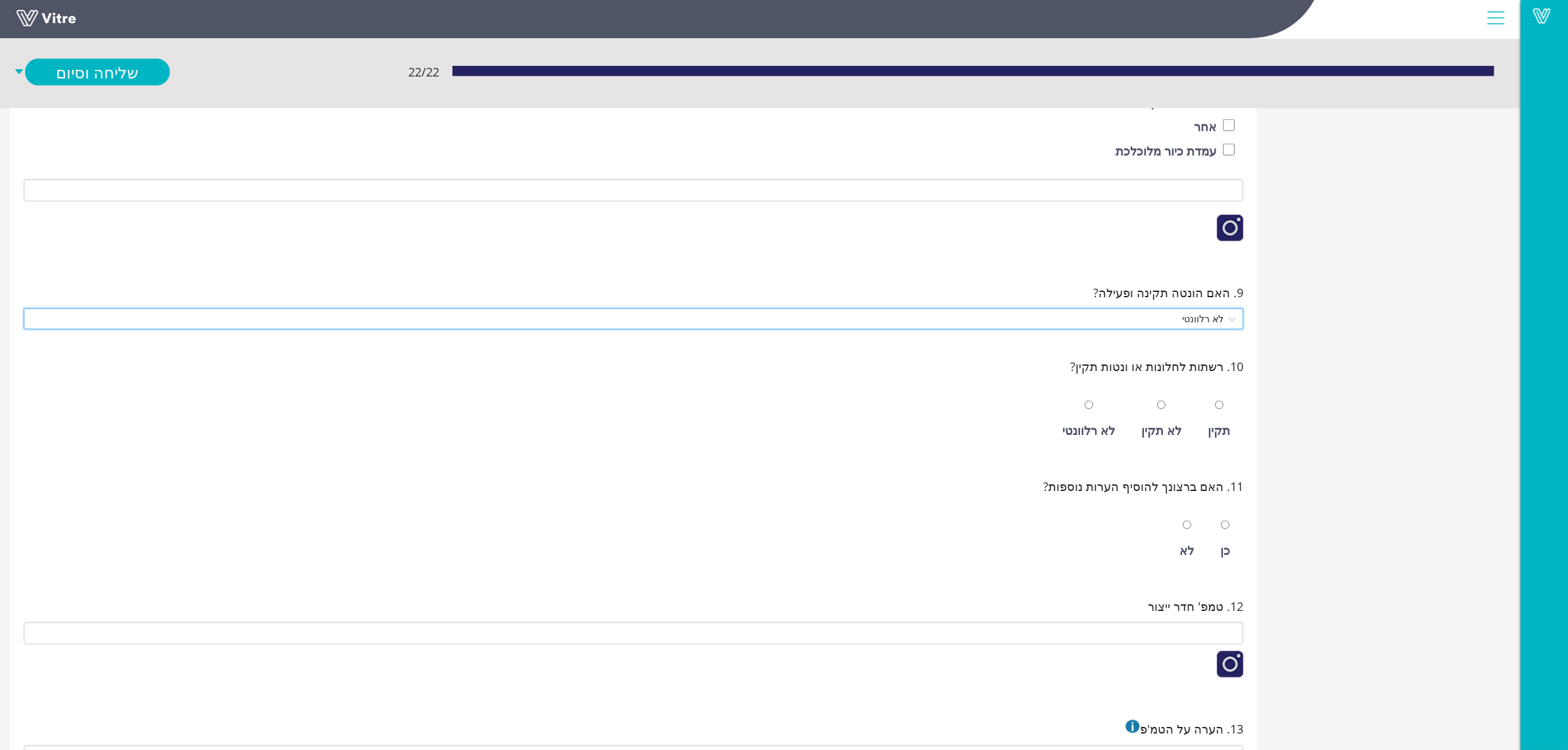
click at [1216, 414] on div at bounding box center [1220, 404] width 9 height 18
radio input "true"
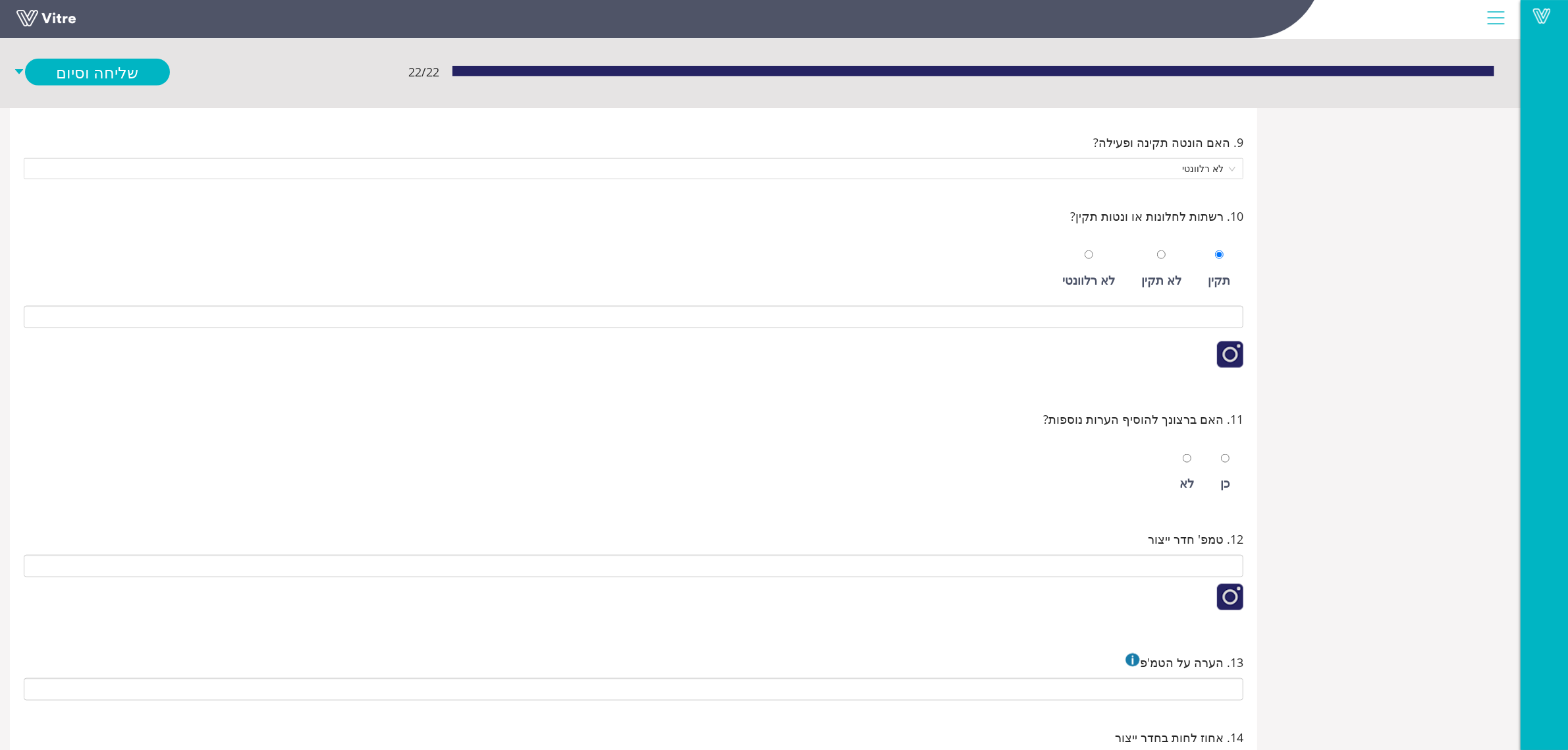
scroll to position [1977, 0]
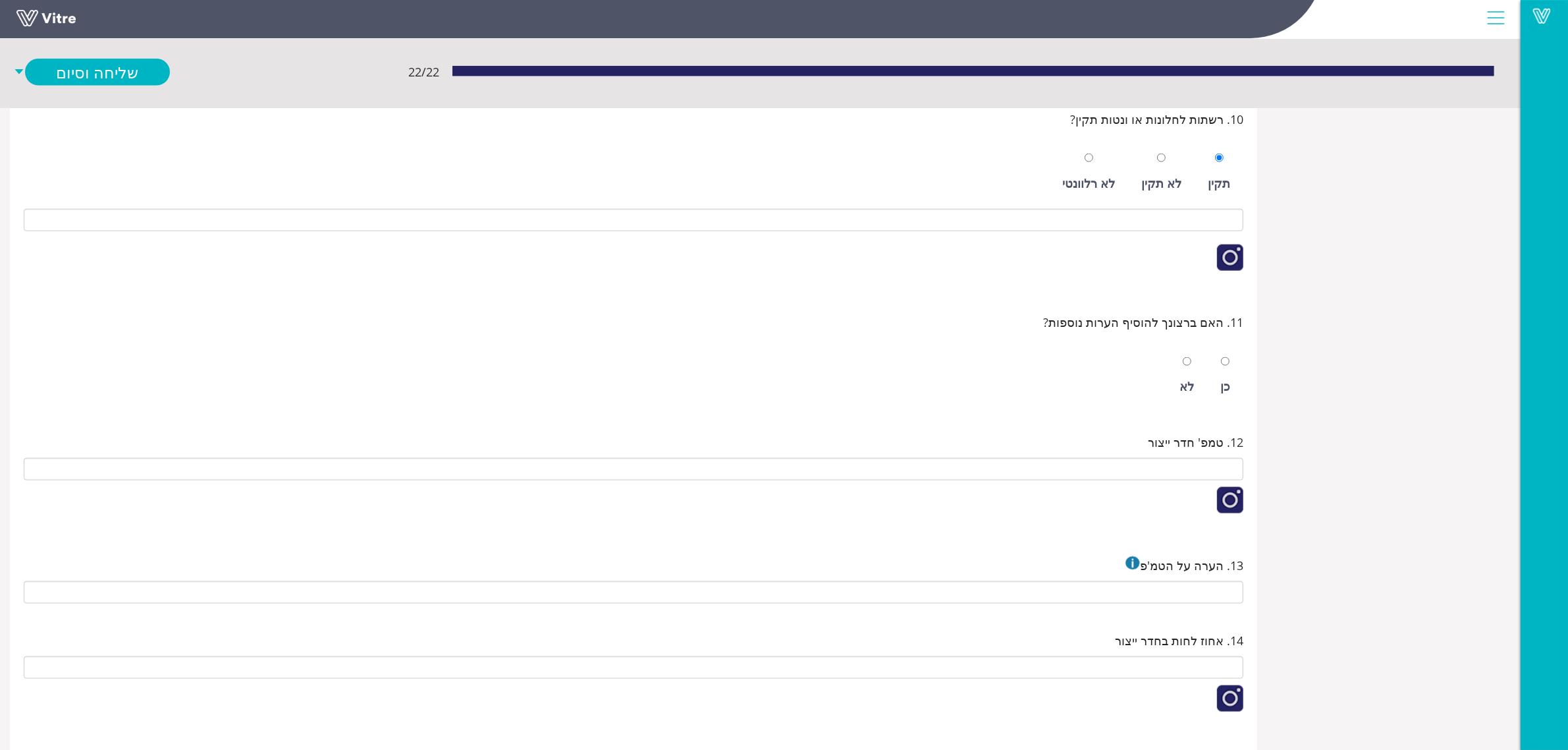
click at [1207, 392] on div "כן לא" at bounding box center [634, 372] width 1220 height 67
click at [1191, 371] on div at bounding box center [1187, 360] width 9 height 18
radio input "true"
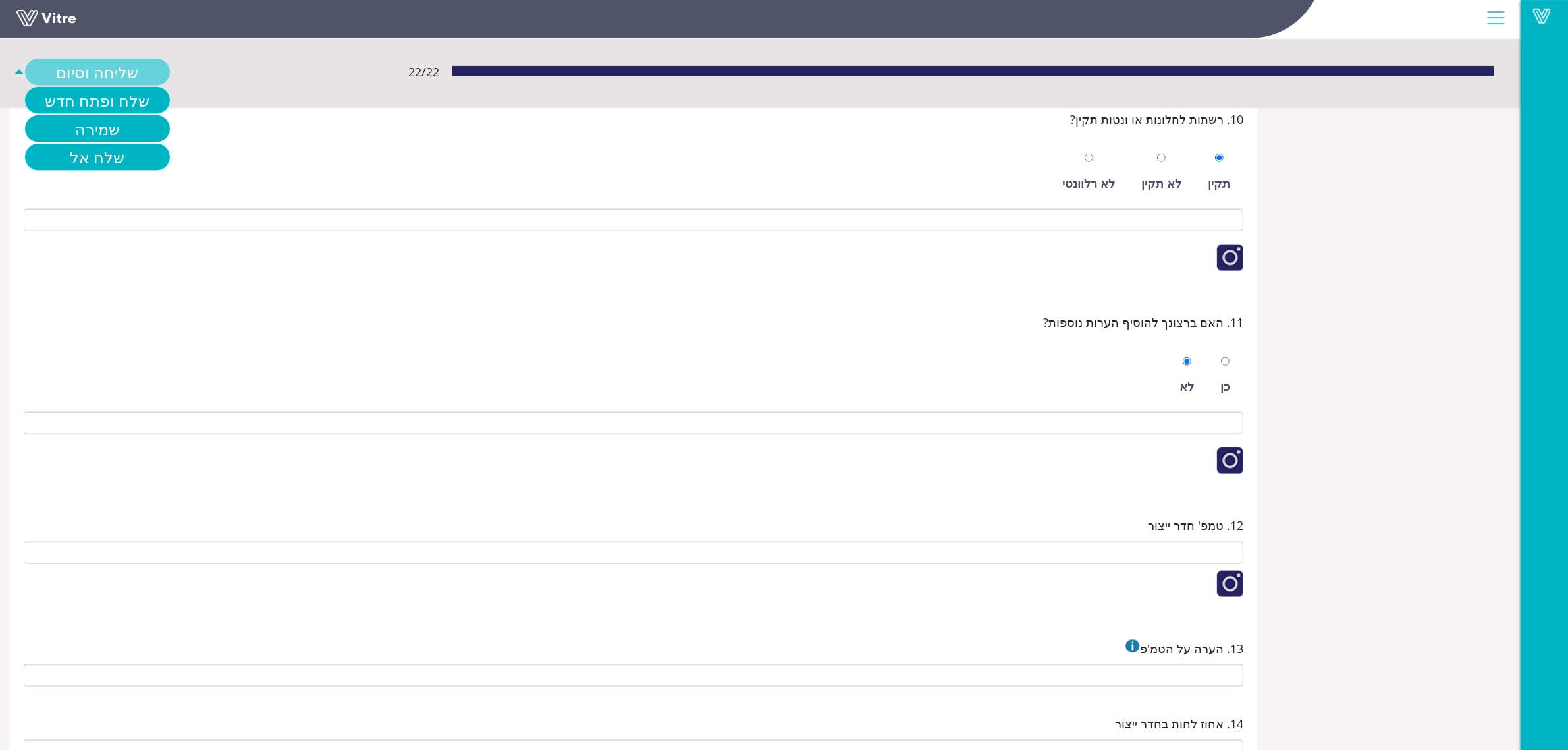
click at [156, 72] on link "שליחה וסיום" at bounding box center [97, 71] width 145 height 27
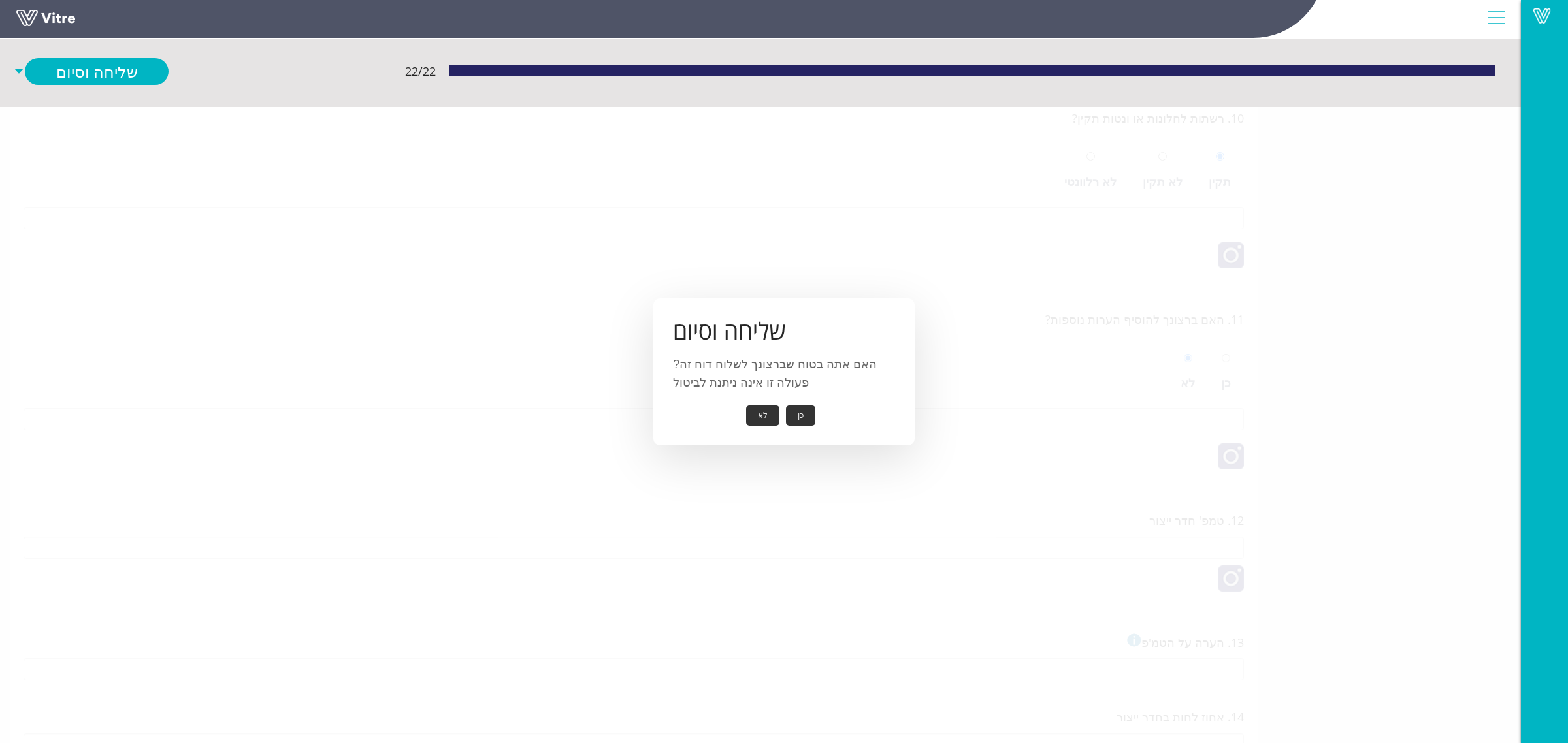
click at [798, 418] on button "כן" at bounding box center [801, 416] width 29 height 20
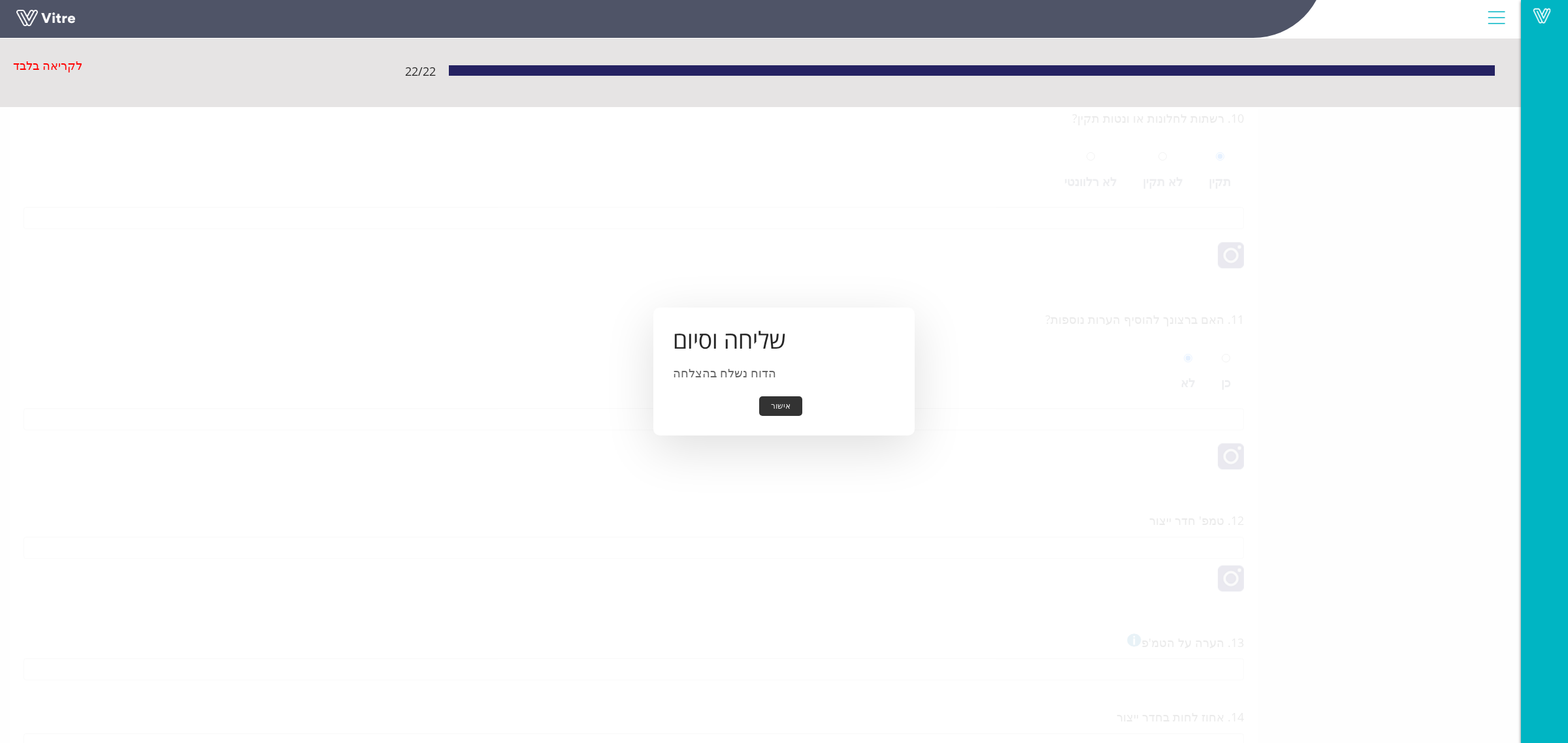
click at [772, 406] on button "אישור" at bounding box center [780, 406] width 43 height 20
